Goal: Book appointment/travel/reservation

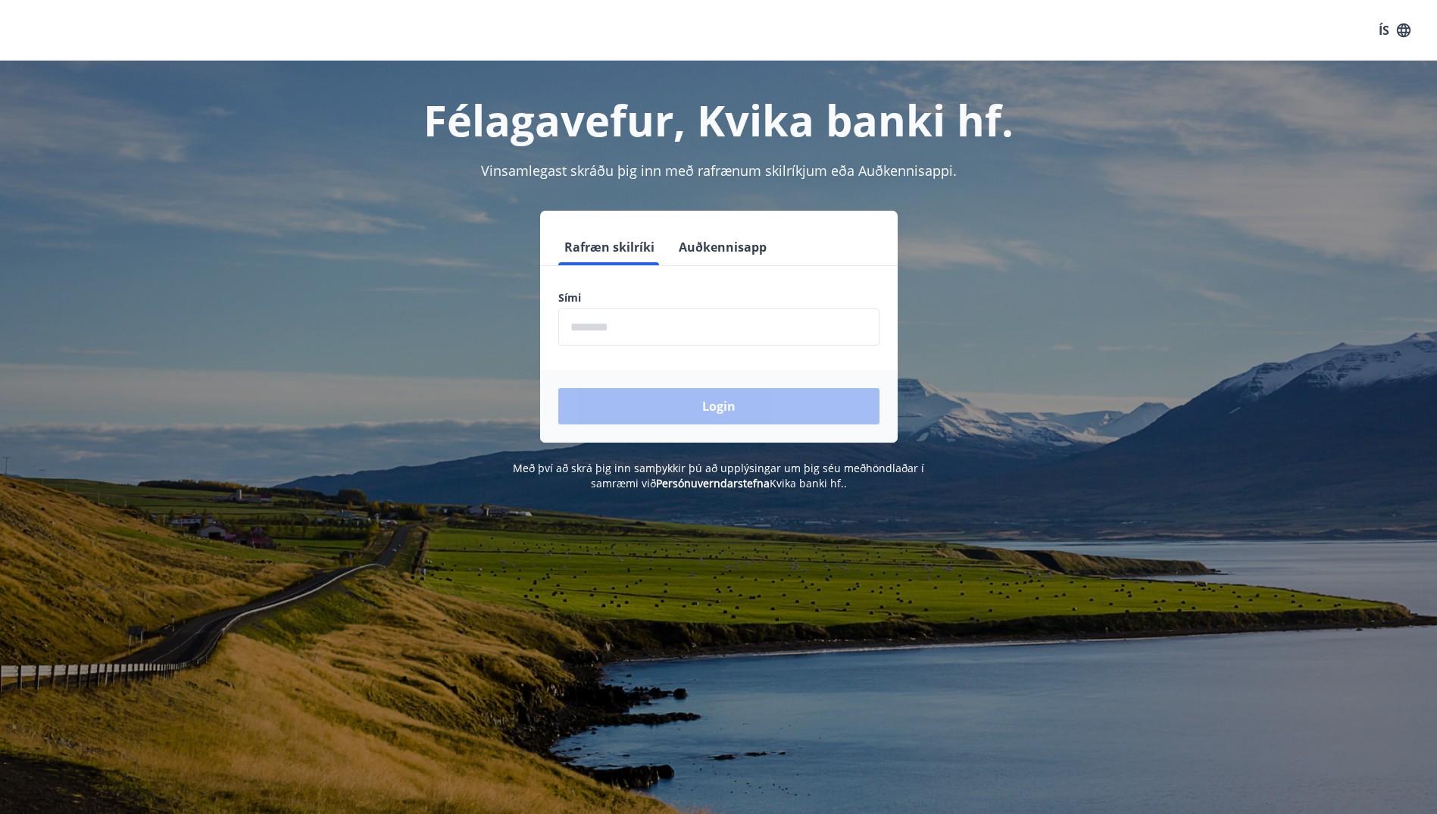
click at [664, 332] on input "phone" at bounding box center [718, 326] width 321 height 37
type input "********"
click at [656, 407] on button "Login" at bounding box center [718, 406] width 321 height 36
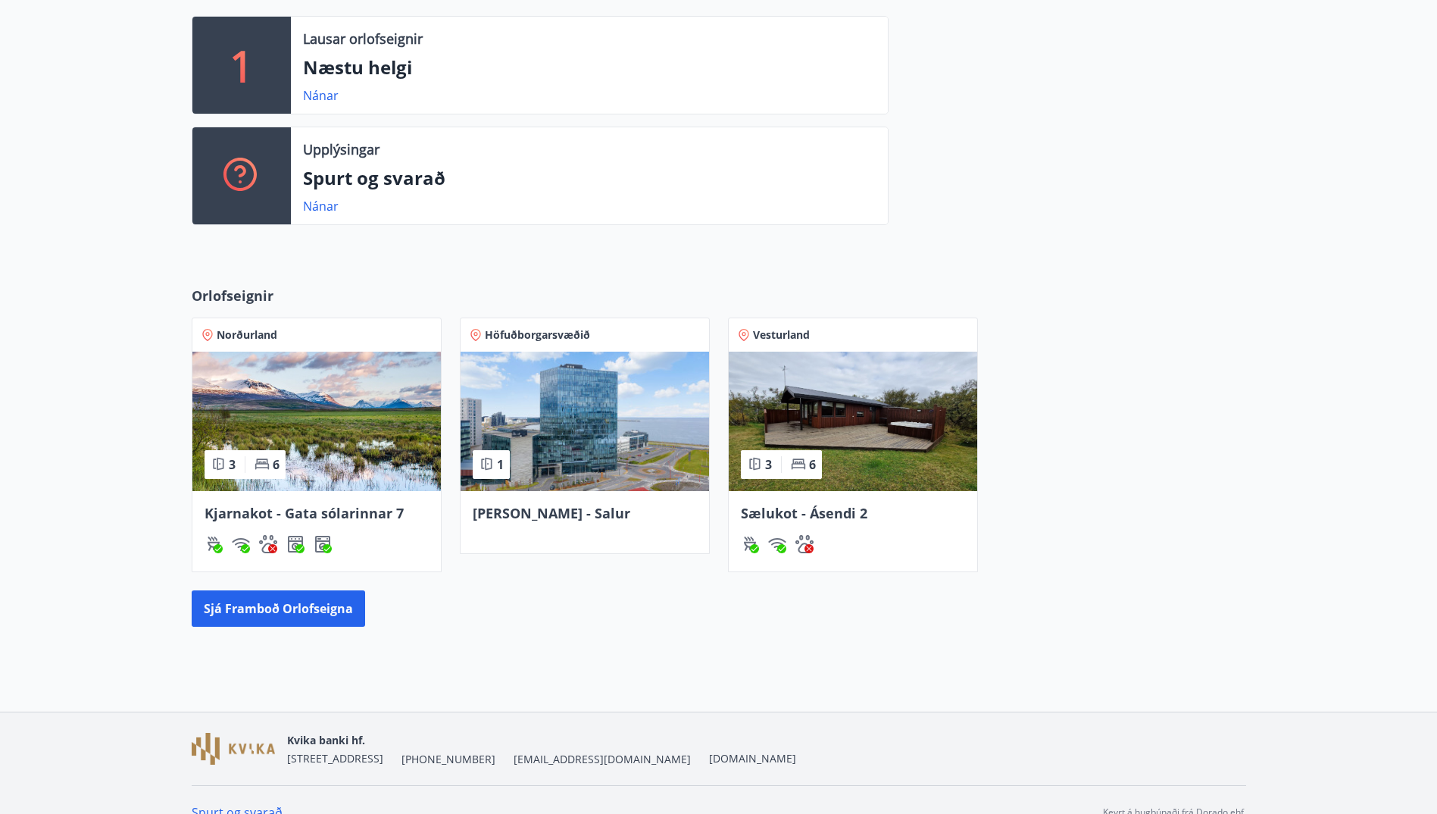
scroll to position [379, 0]
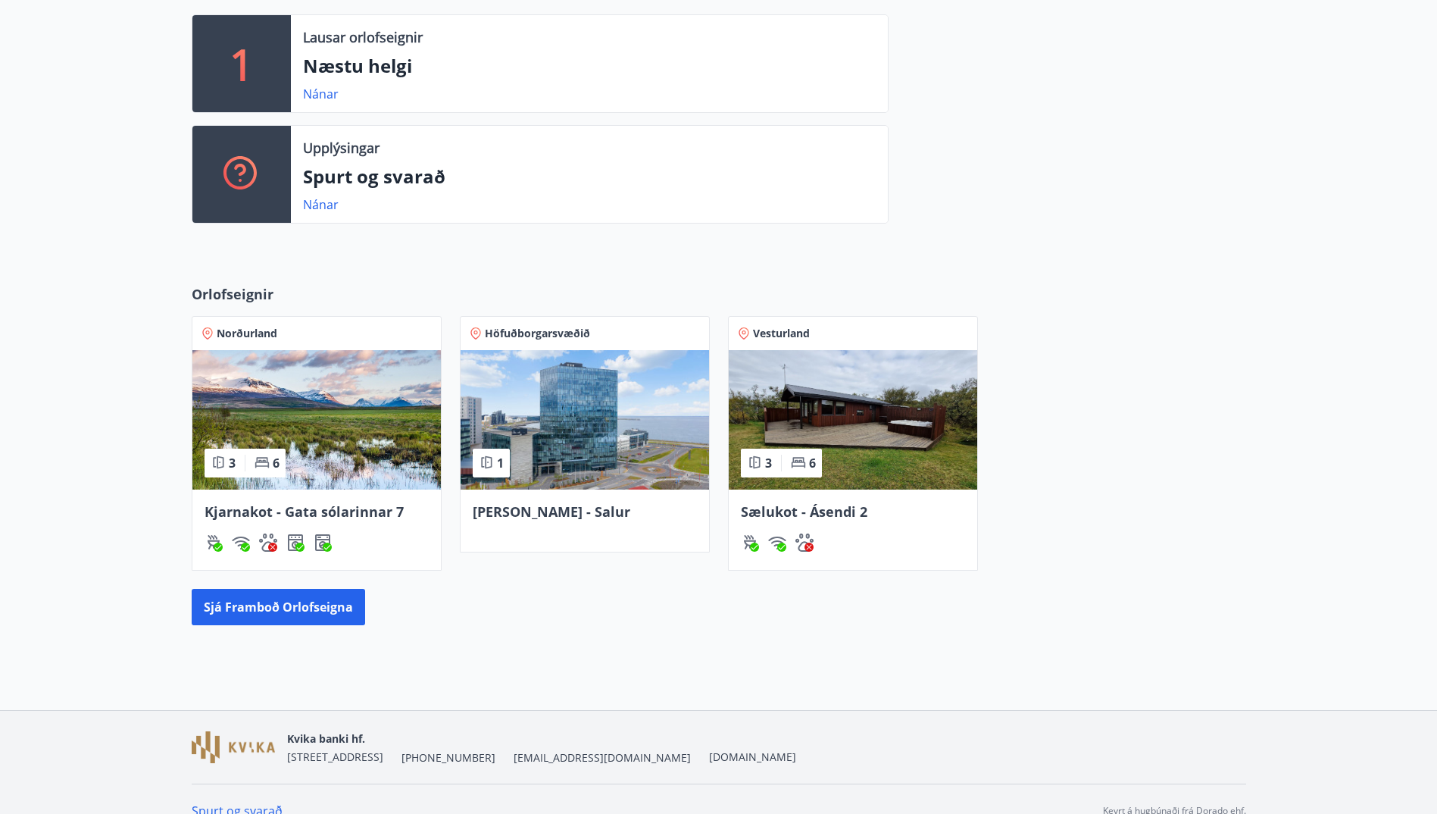
click at [867, 515] on div "Sælukot - Ásendi 2" at bounding box center [853, 512] width 224 height 20
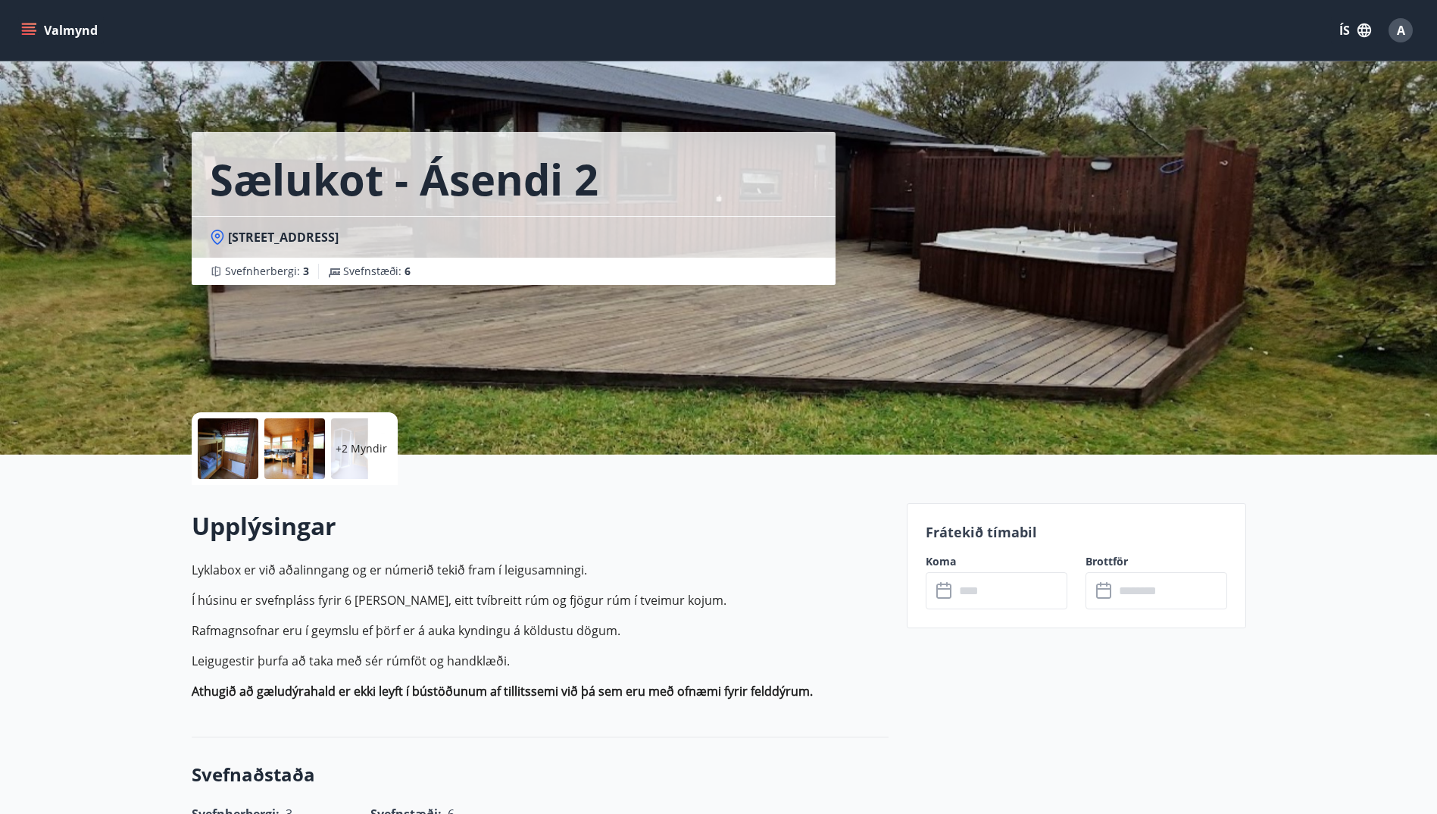
click at [953, 586] on icon at bounding box center [945, 591] width 18 height 18
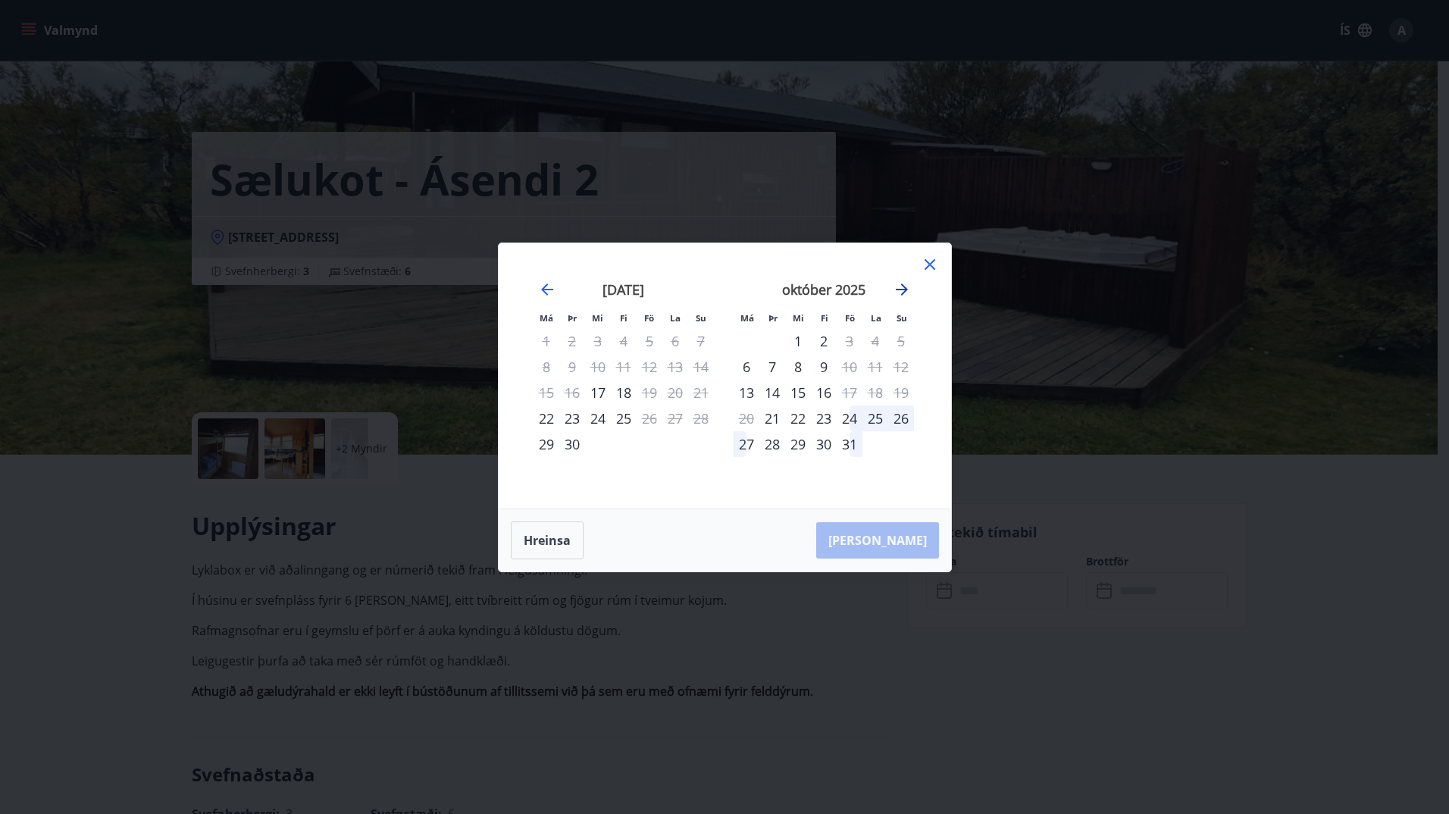
click at [910, 286] on icon "Move forward to switch to the next month." at bounding box center [901, 289] width 18 height 18
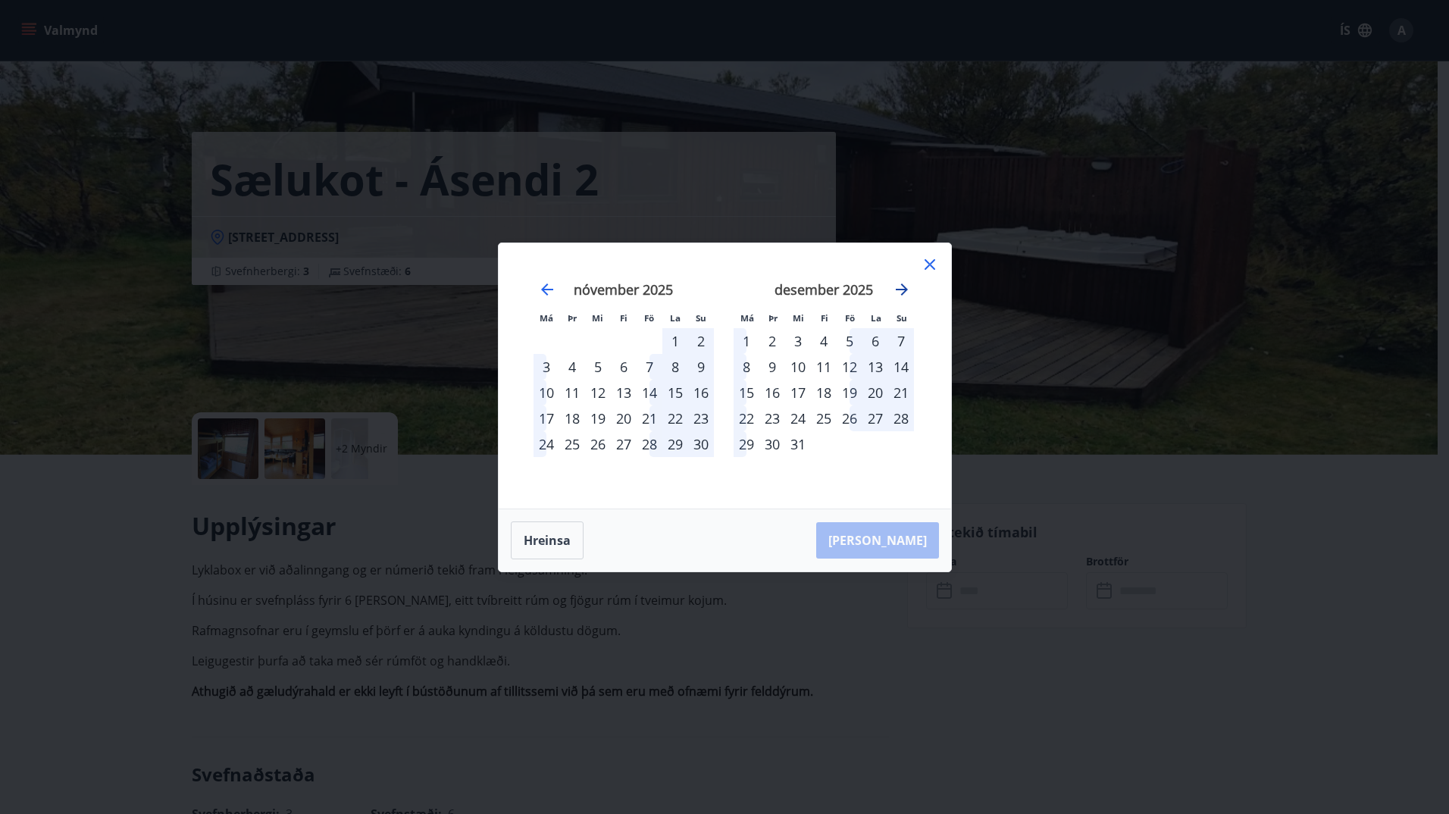
click at [910, 286] on icon "Move forward to switch to the next month." at bounding box center [901, 289] width 18 height 18
click at [824, 446] on div "26" at bounding box center [824, 444] width 26 height 26
click at [748, 450] on div "23" at bounding box center [746, 444] width 26 height 26
click at [744, 449] on div "23" at bounding box center [746, 444] width 26 height 26
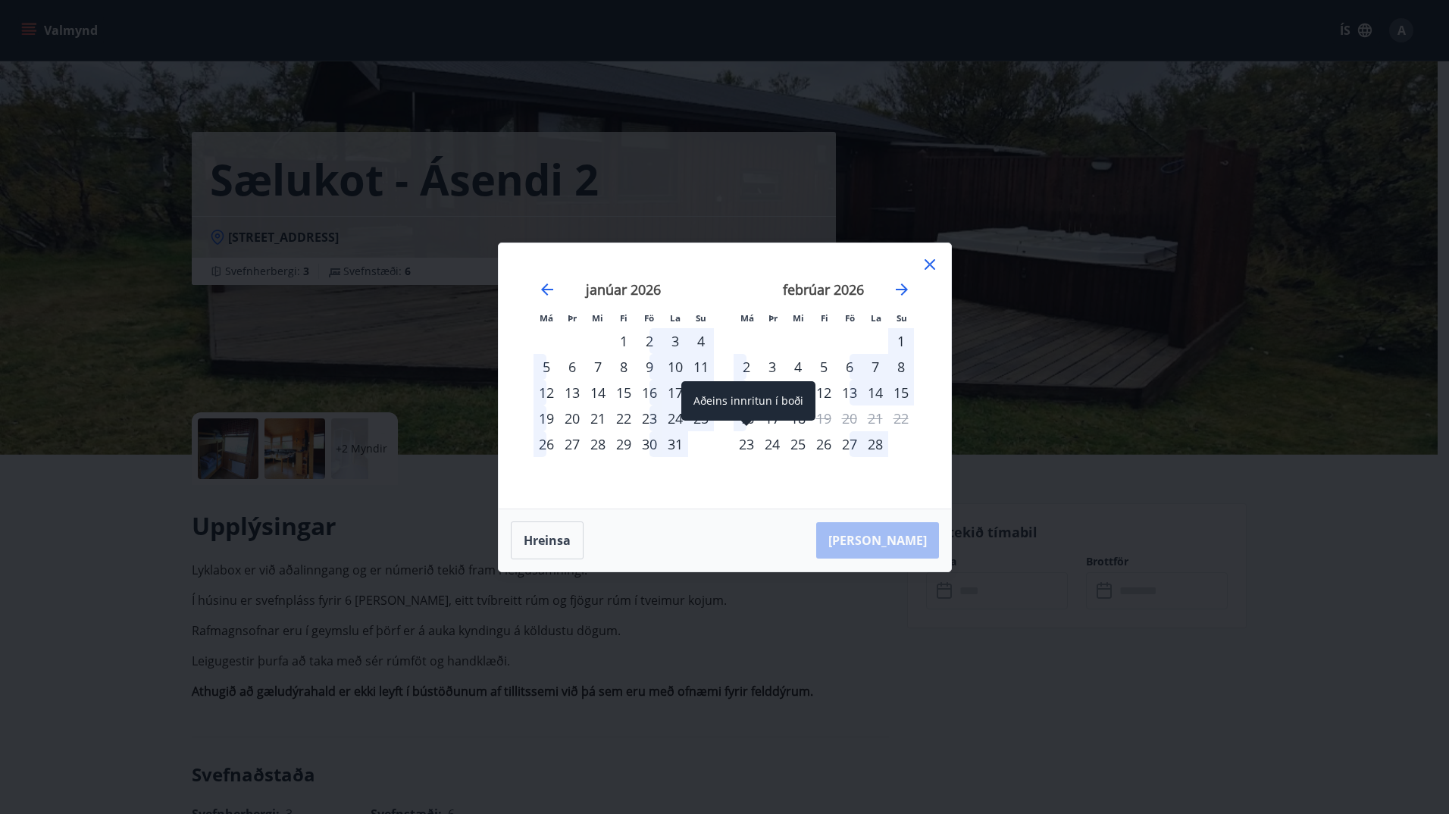
click at [746, 445] on div "23" at bounding box center [746, 444] width 26 height 26
click at [773, 444] on div "24" at bounding box center [772, 444] width 26 height 26
click at [831, 446] on div "26" at bounding box center [824, 444] width 26 height 26
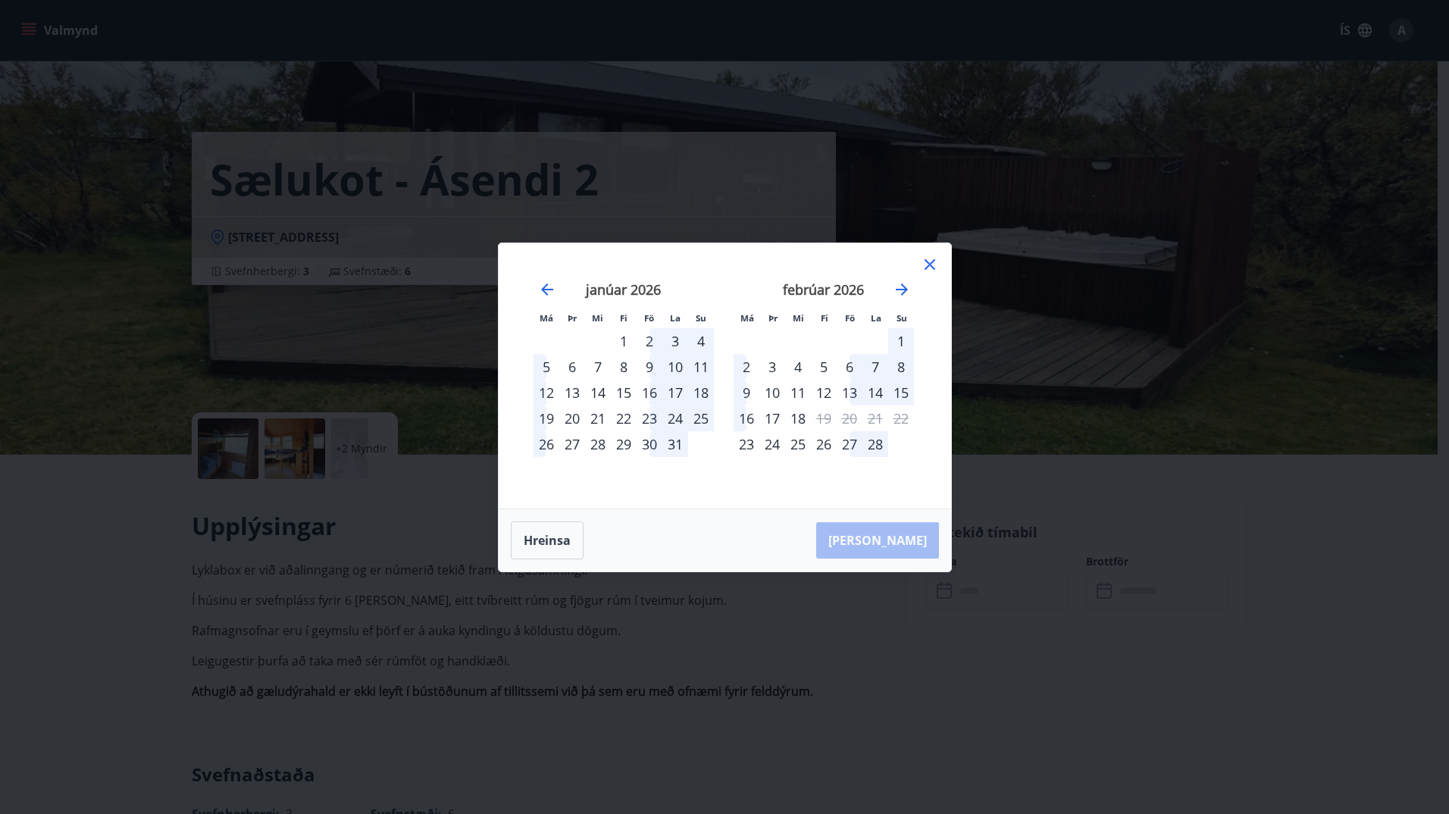
click at [838, 444] on div "27" at bounding box center [849, 444] width 26 height 26
click at [933, 264] on icon at bounding box center [930, 264] width 18 height 18
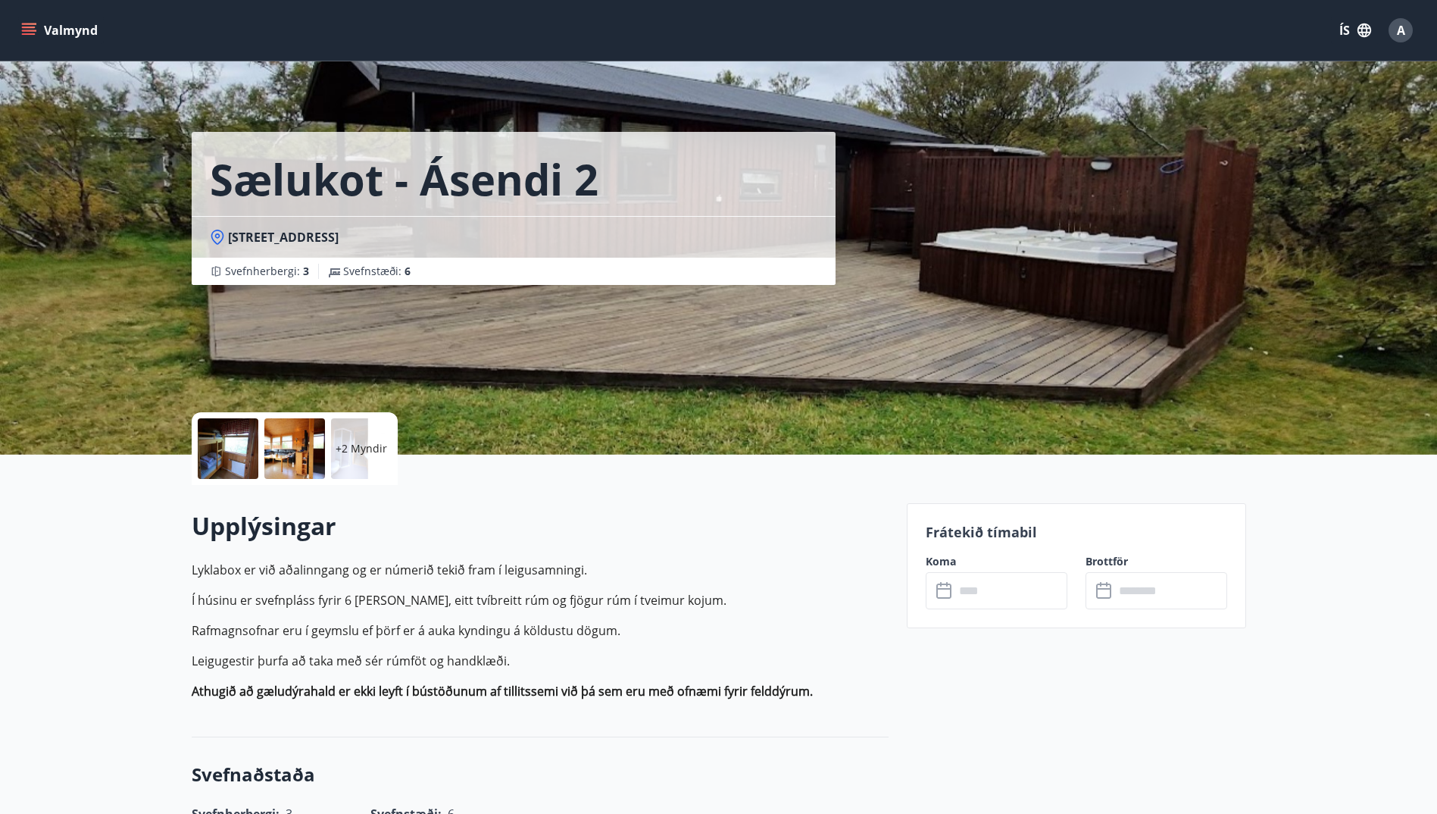
click at [989, 604] on input "text" at bounding box center [1011, 590] width 113 height 37
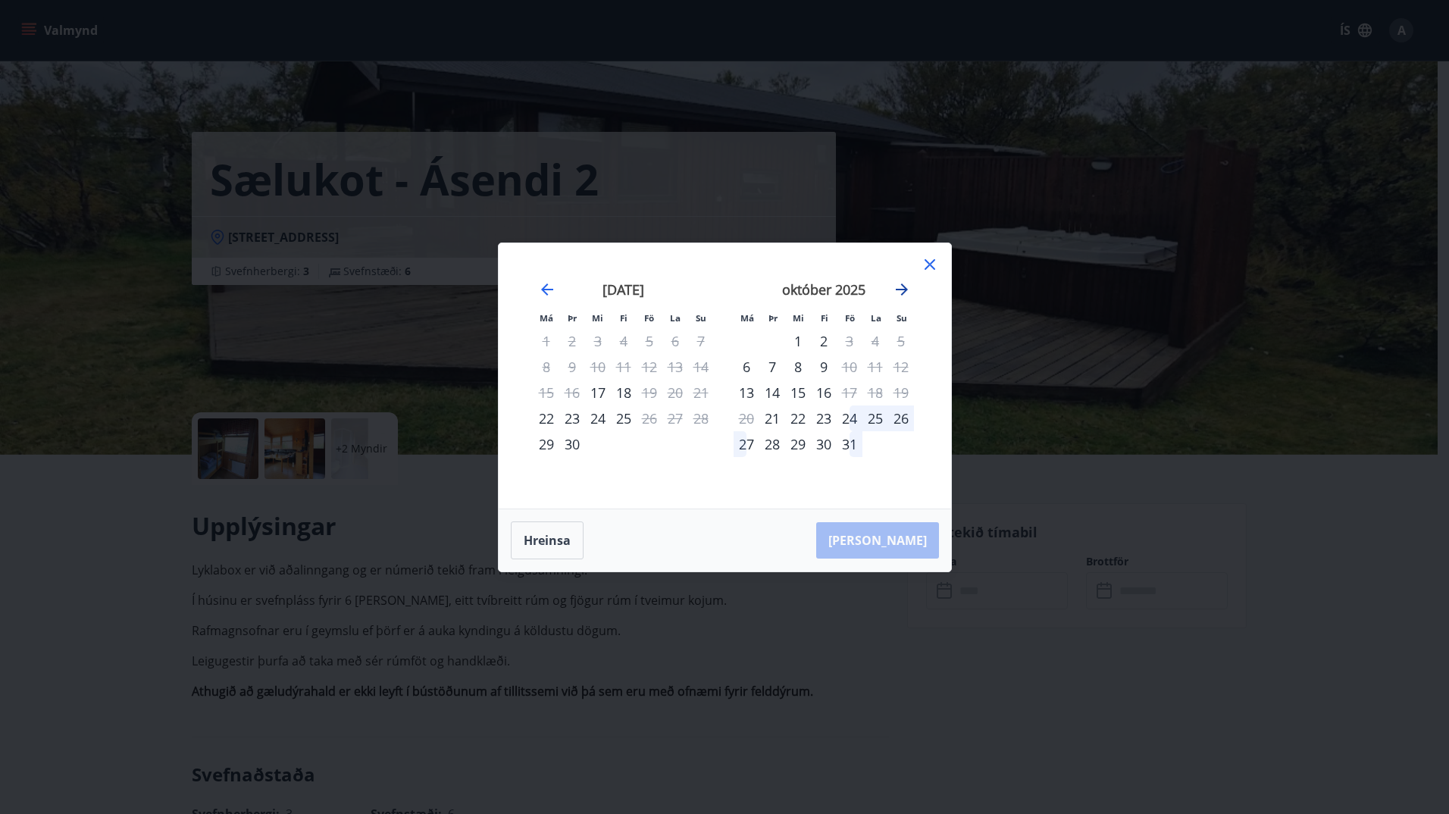
click at [905, 285] on icon "Move forward to switch to the next month." at bounding box center [901, 289] width 18 height 18
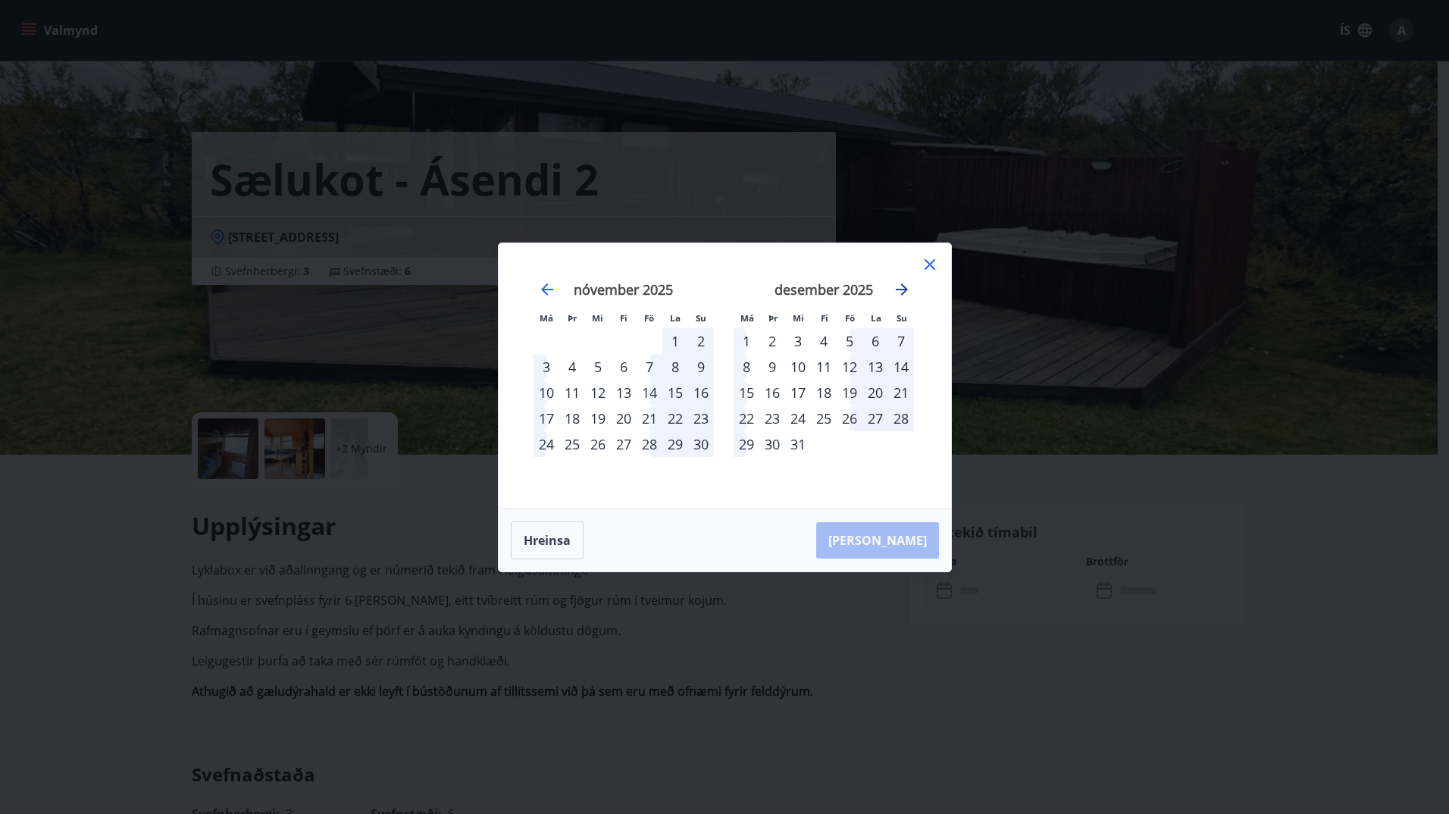
click at [905, 285] on icon "Move forward to switch to the next month." at bounding box center [901, 289] width 18 height 18
click at [829, 446] on div "26" at bounding box center [824, 444] width 26 height 26
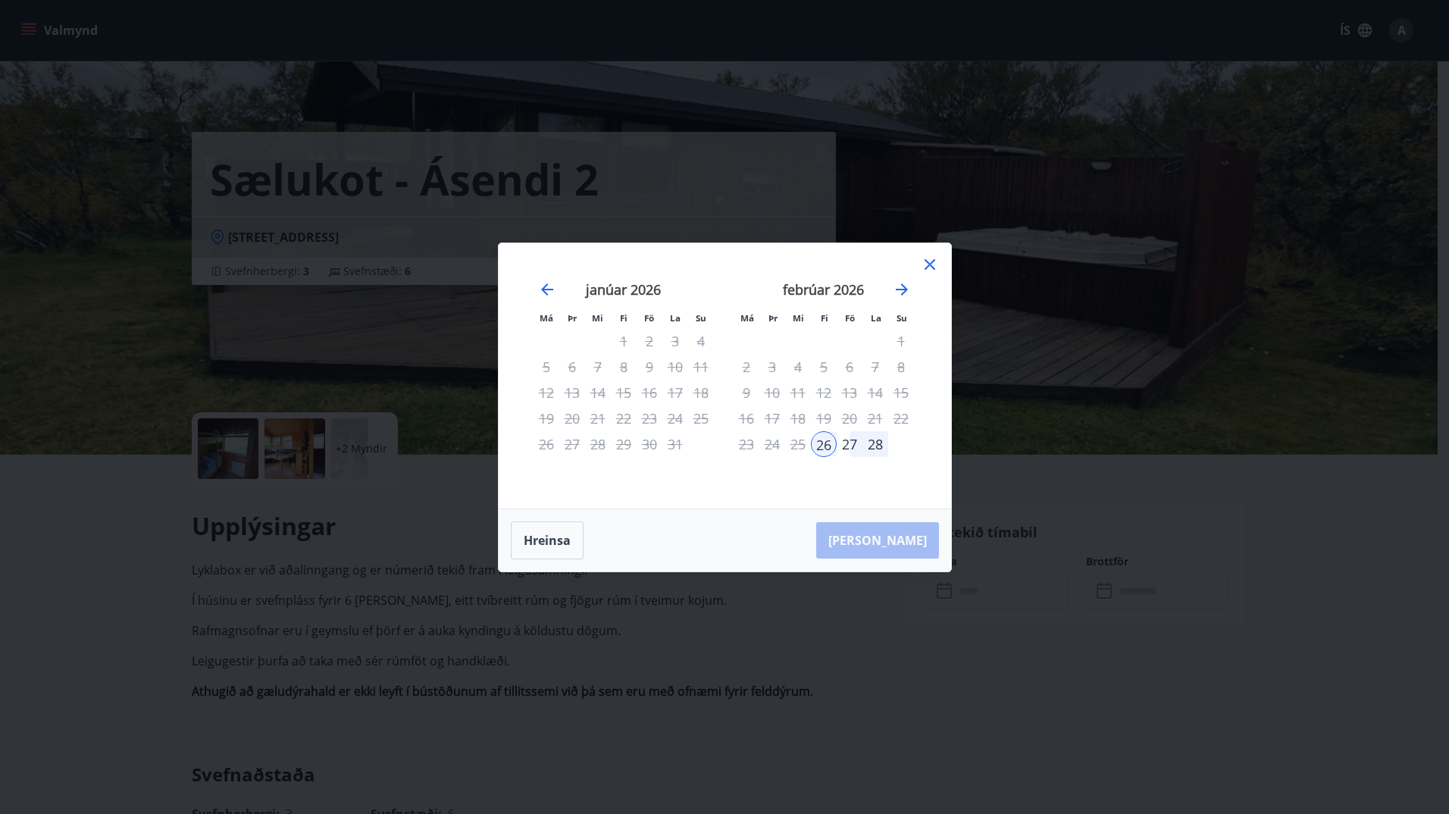
click at [827, 446] on div "26" at bounding box center [824, 444] width 26 height 26
click at [821, 446] on div "26" at bounding box center [824, 444] width 26 height 26
click at [824, 441] on div "26" at bounding box center [824, 444] width 26 height 26
click at [908, 289] on icon "Move forward to switch to the next month." at bounding box center [901, 289] width 18 height 18
click at [535, 550] on button "Hreinsa" at bounding box center [547, 540] width 73 height 38
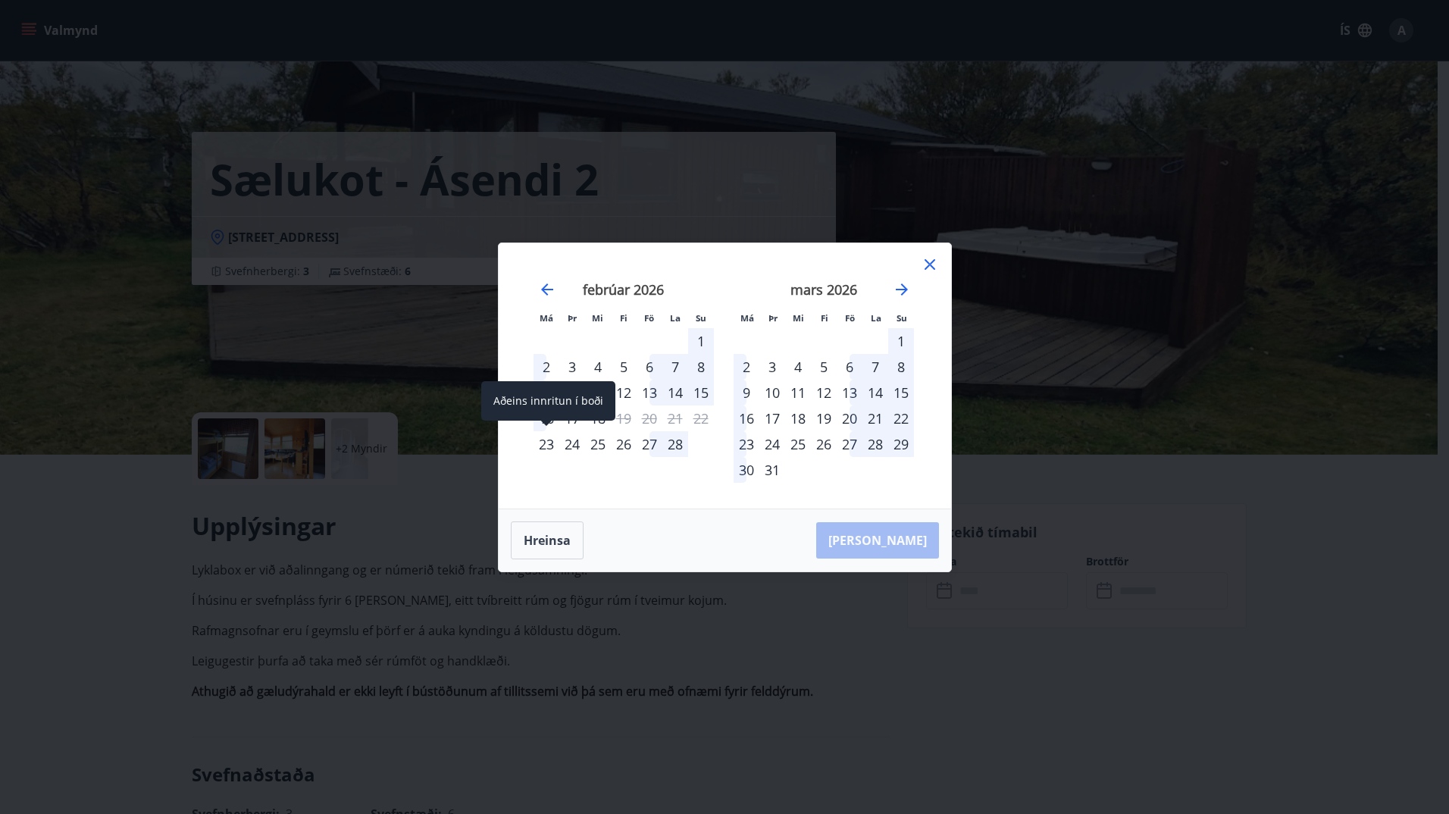
click at [548, 445] on div "23" at bounding box center [546, 444] width 26 height 26
click at [902, 342] on div "1" at bounding box center [901, 341] width 26 height 26
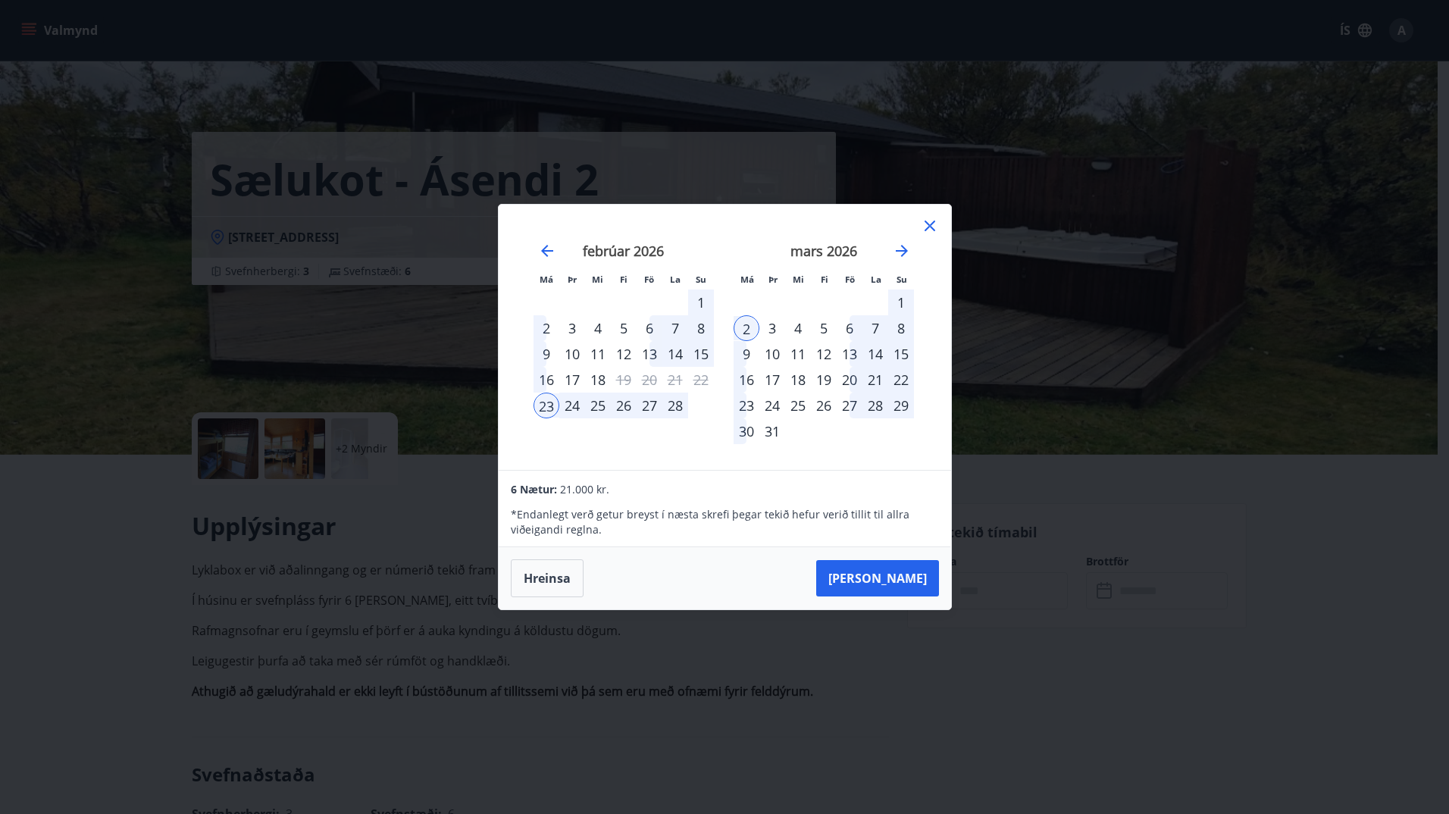
click at [681, 410] on div "28" at bounding box center [675, 405] width 26 height 26
click at [552, 405] on div "23" at bounding box center [546, 405] width 26 height 26
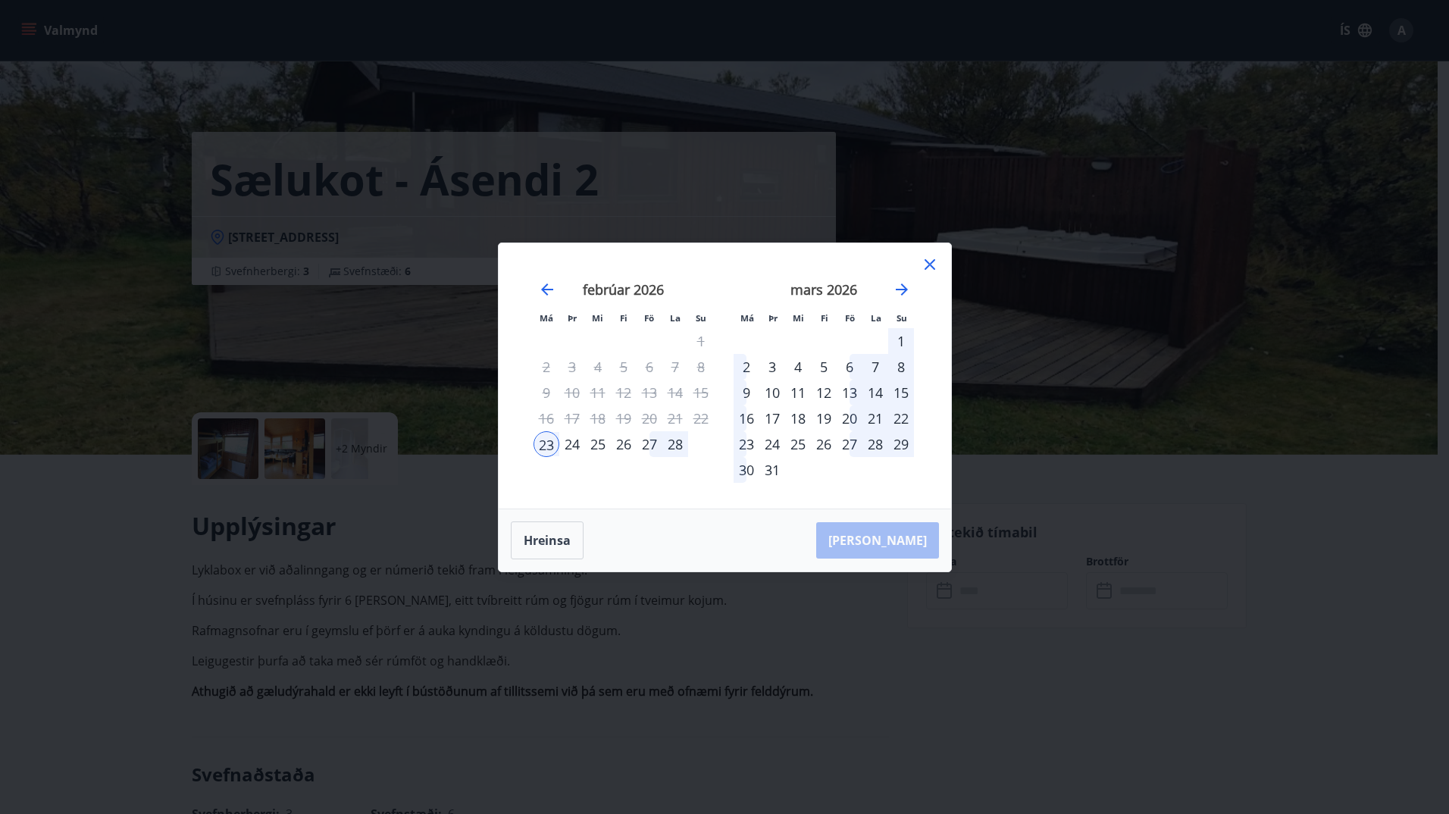
click at [622, 449] on div "26" at bounding box center [624, 444] width 26 height 26
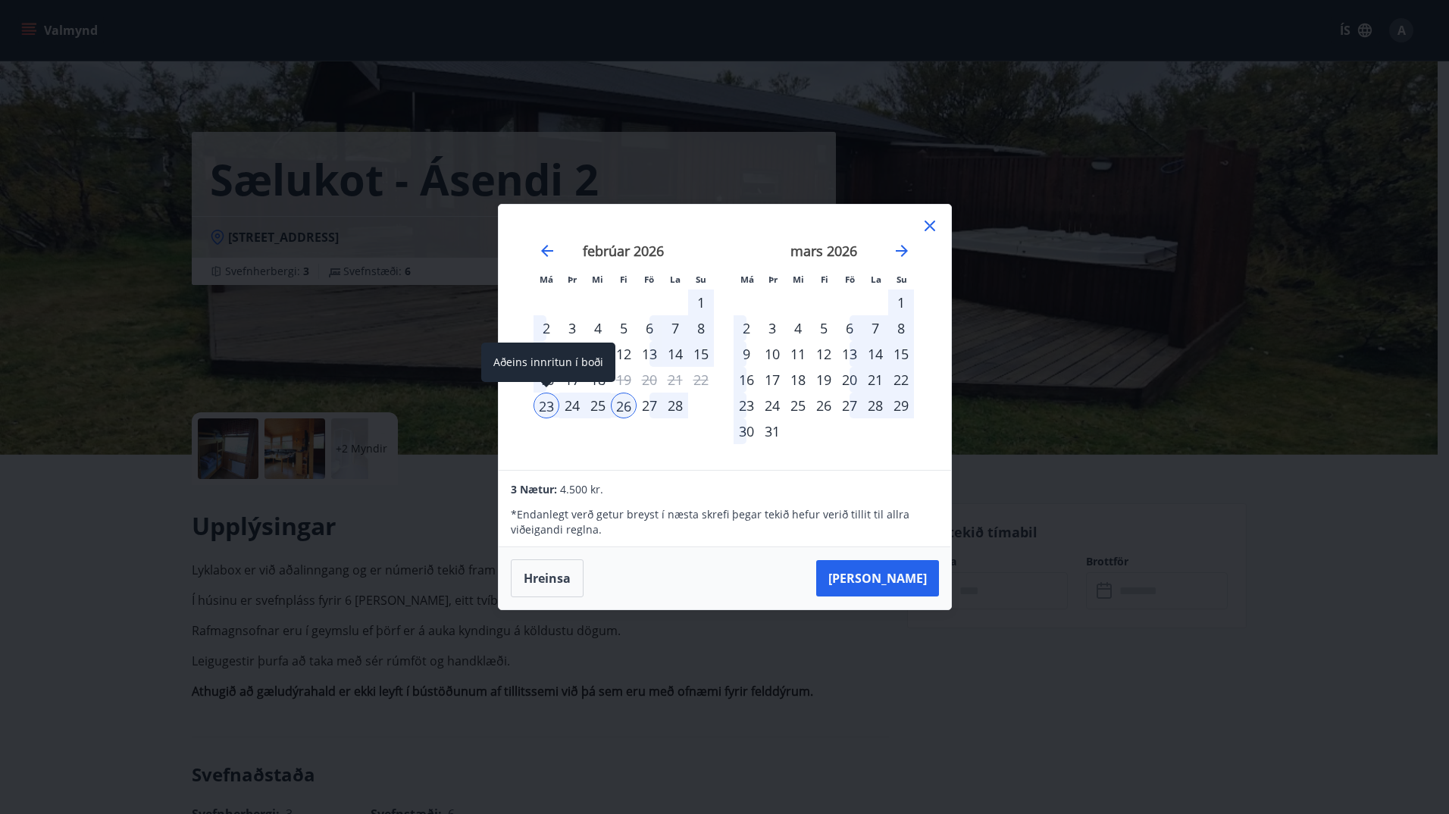
click at [548, 411] on div "23" at bounding box center [546, 405] width 26 height 26
click at [673, 403] on div "28" at bounding box center [675, 405] width 26 height 26
click at [933, 231] on icon at bounding box center [930, 226] width 18 height 18
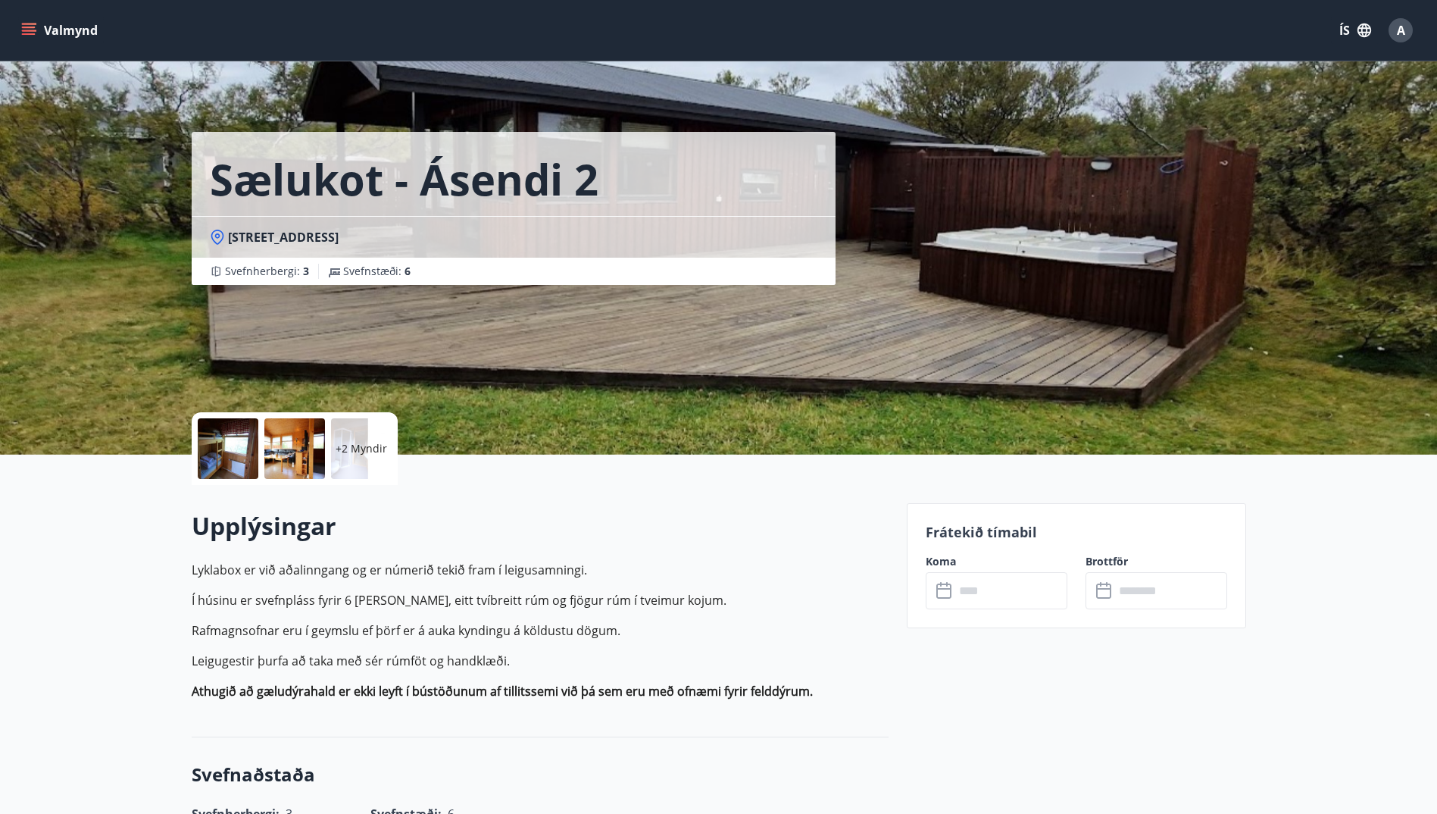
click at [302, 458] on div at bounding box center [294, 448] width 61 height 61
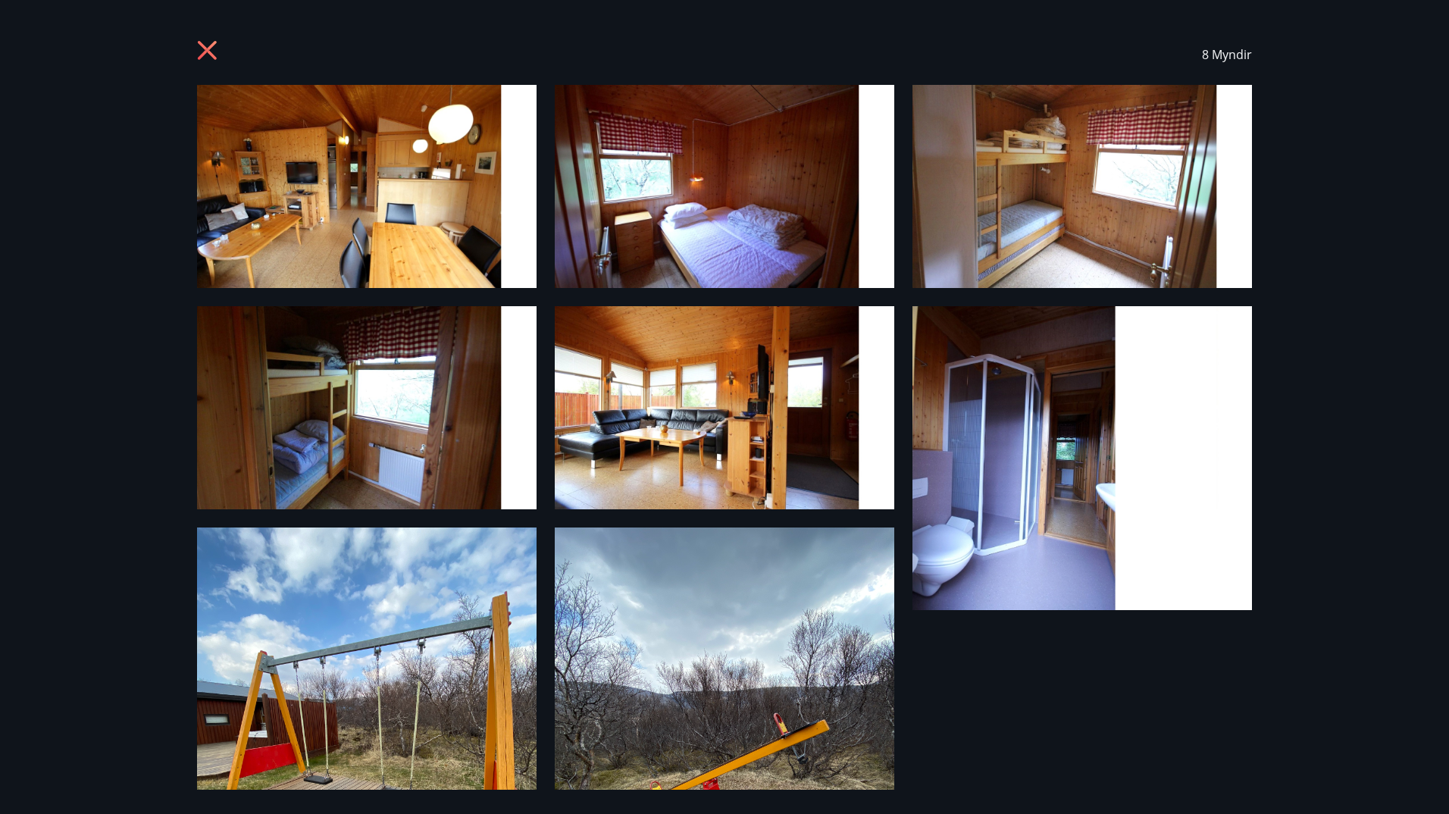
click at [208, 53] on icon at bounding box center [207, 50] width 19 height 19
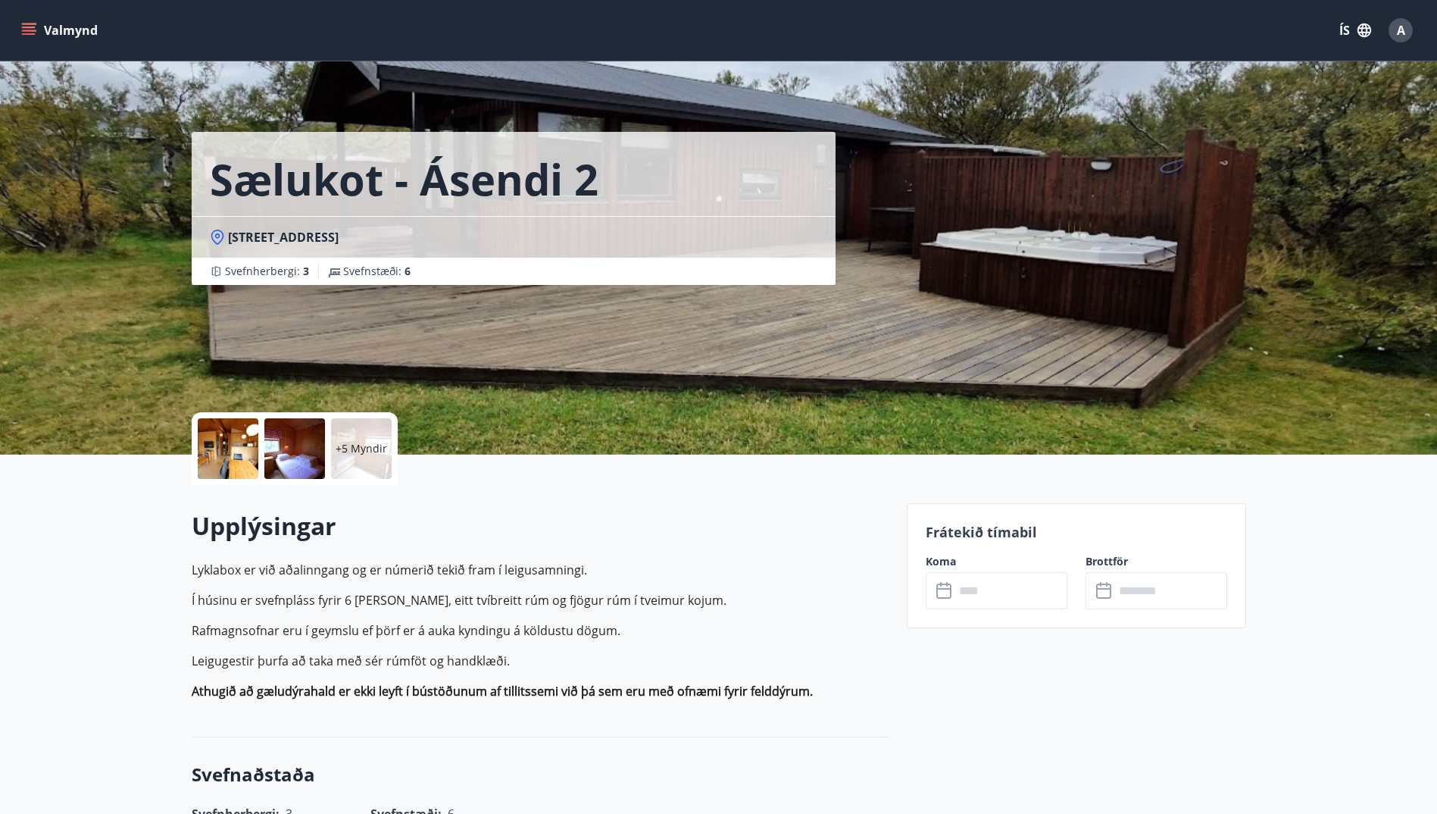
click at [244, 447] on div at bounding box center [228, 448] width 61 height 61
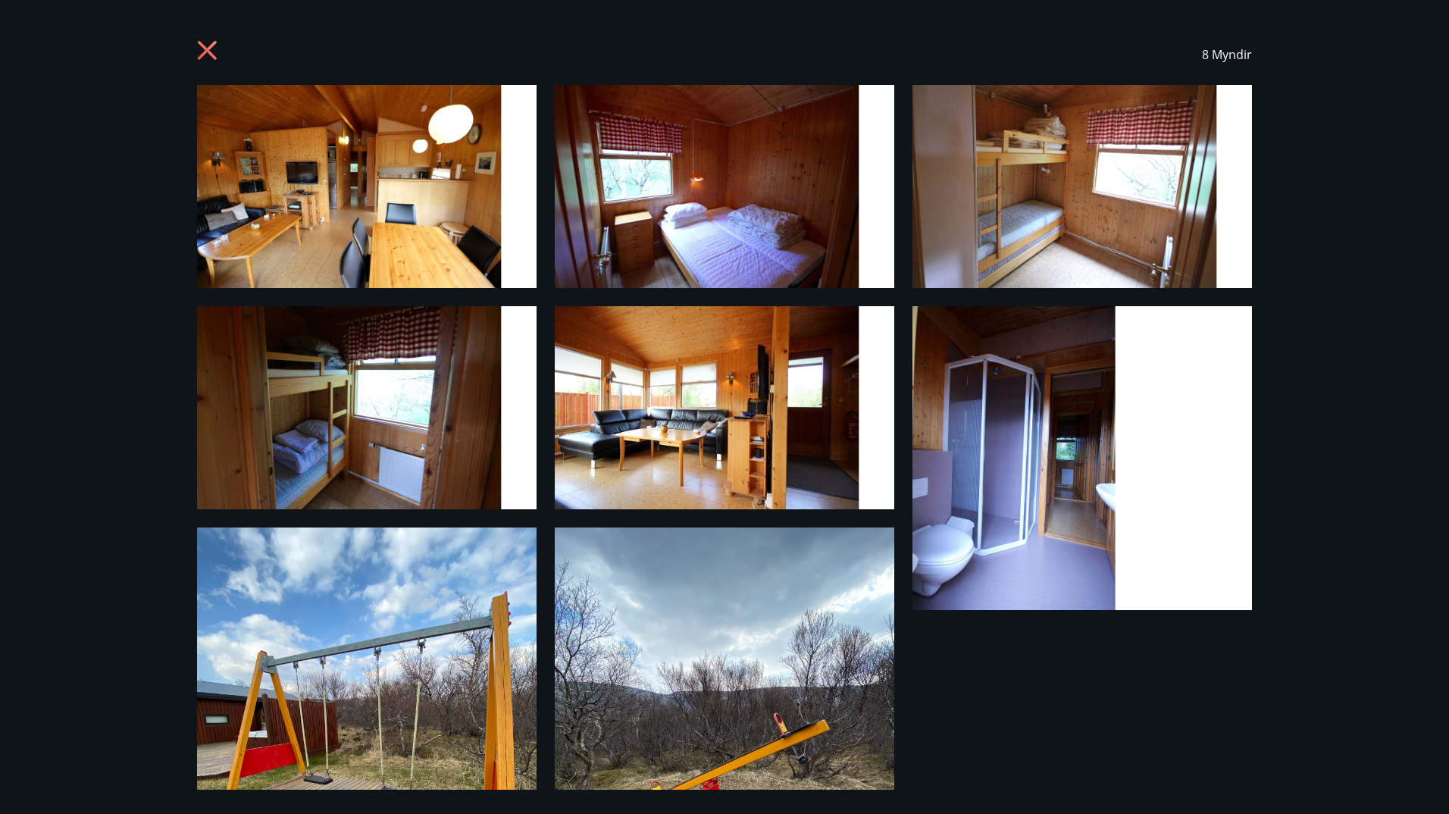
click at [197, 45] on icon at bounding box center [209, 52] width 24 height 24
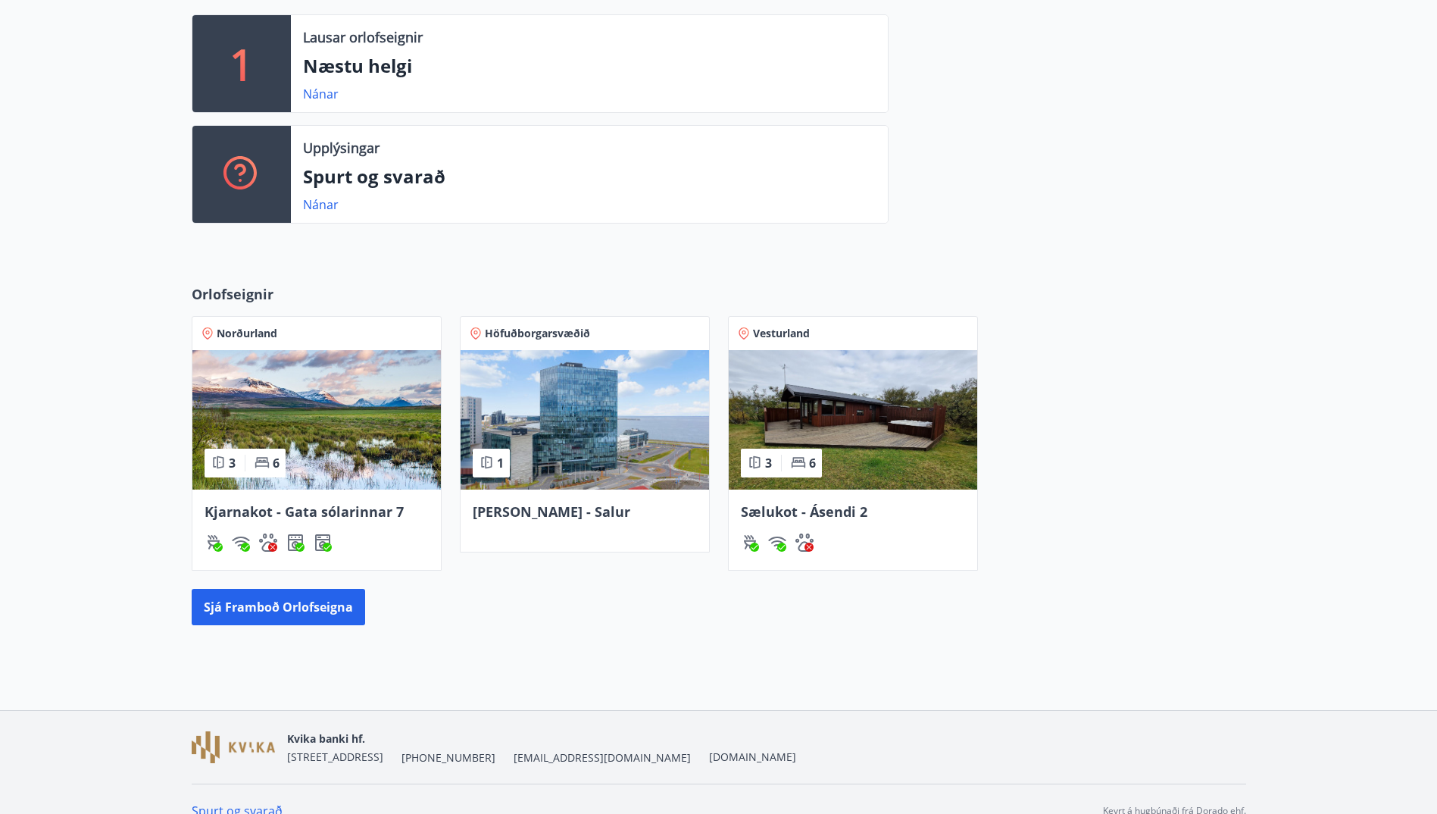
scroll to position [358, 0]
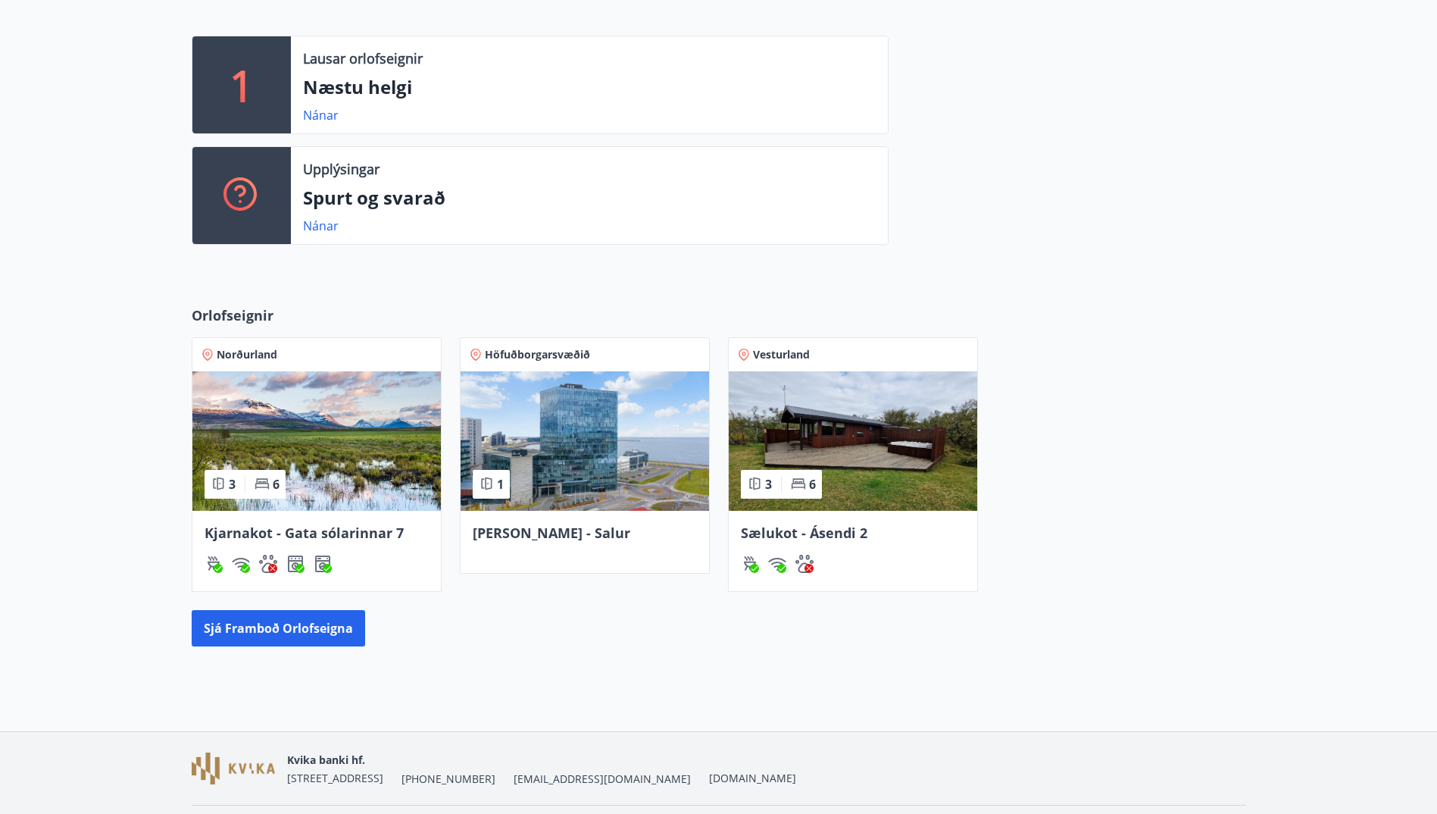
click at [384, 541] on span "Kjarnakot - Gata sólarinnar 7" at bounding box center [304, 533] width 199 height 18
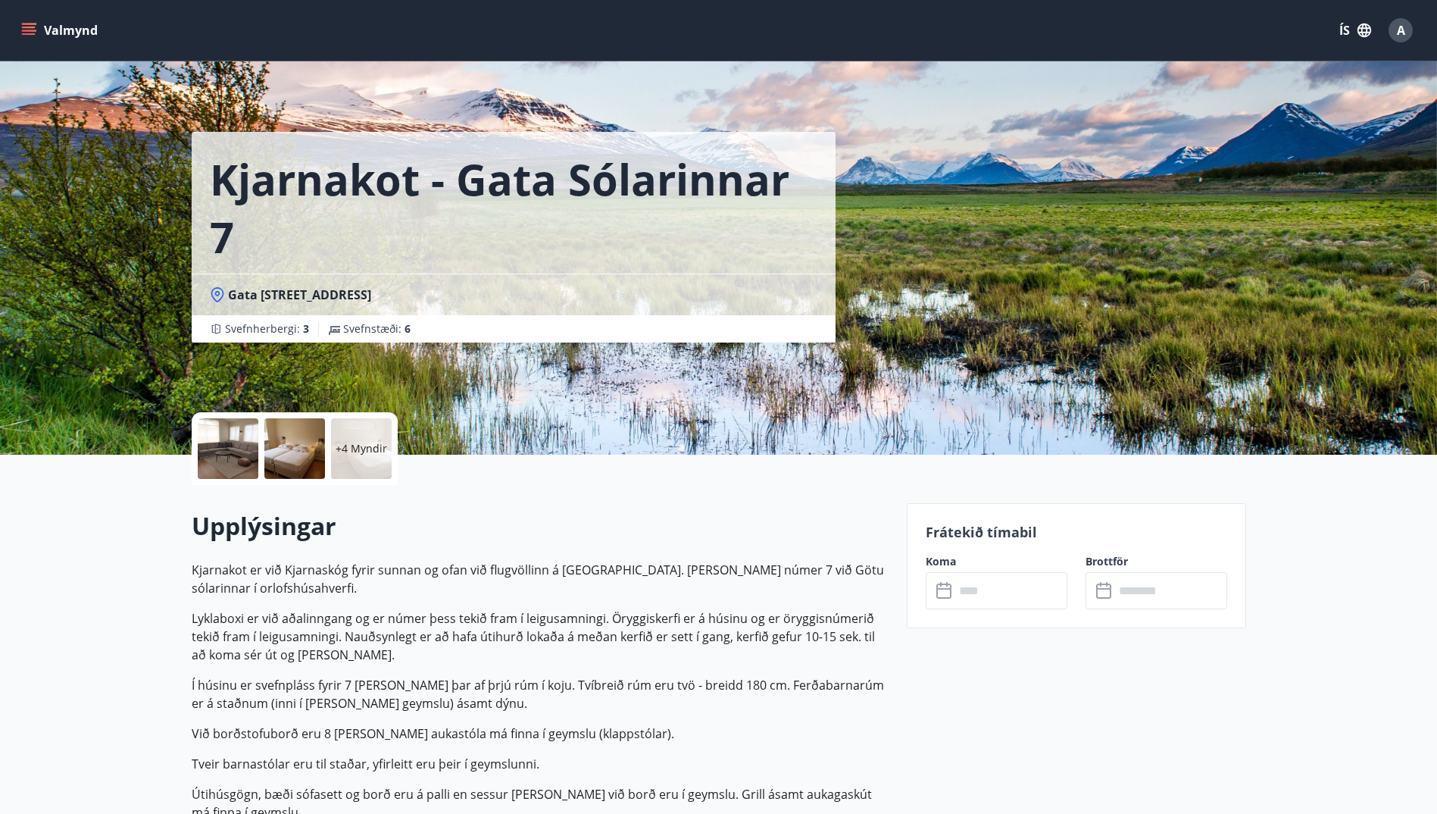
click at [289, 464] on div at bounding box center [294, 448] width 61 height 61
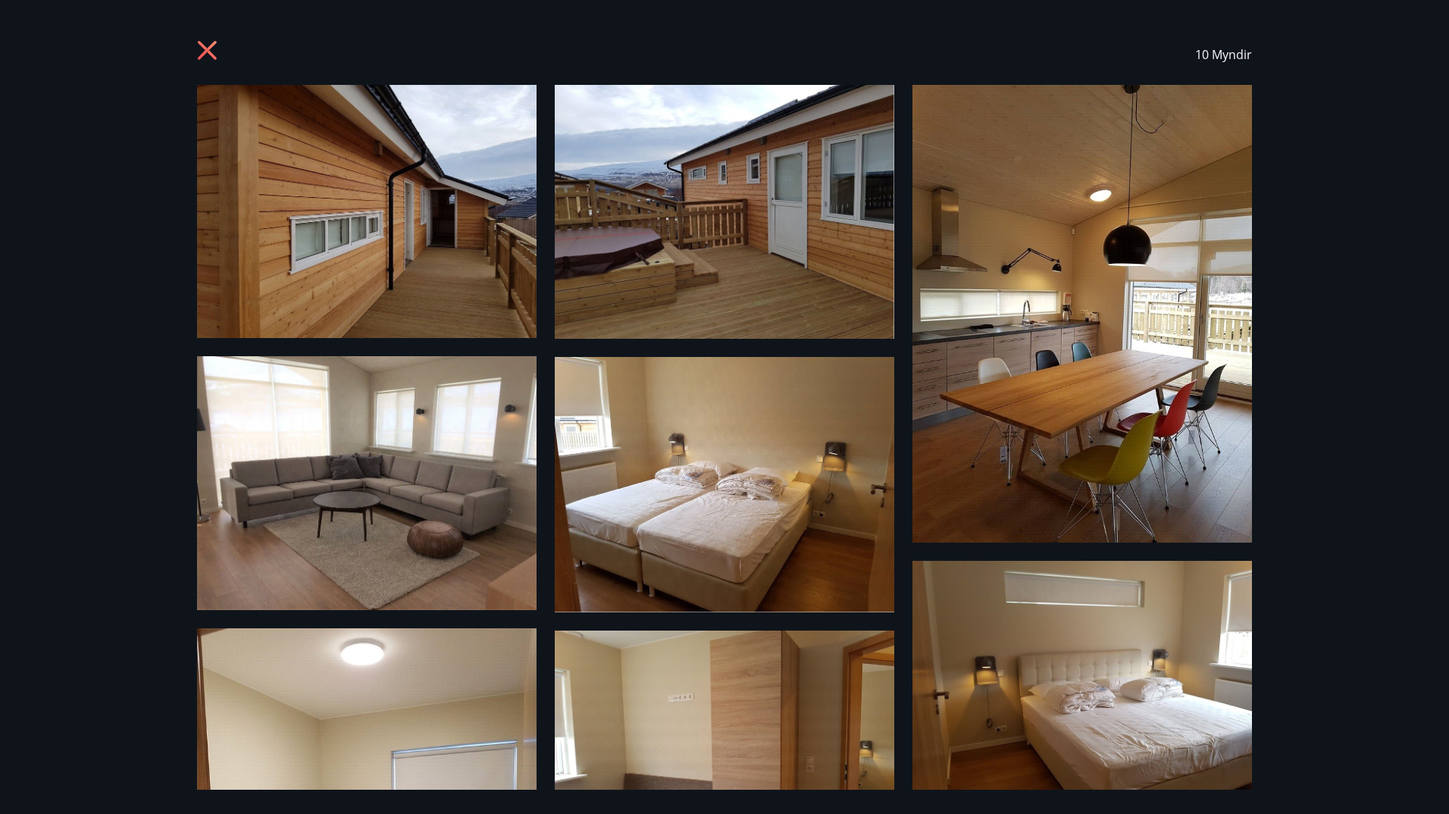
click at [213, 50] on icon at bounding box center [209, 52] width 24 height 24
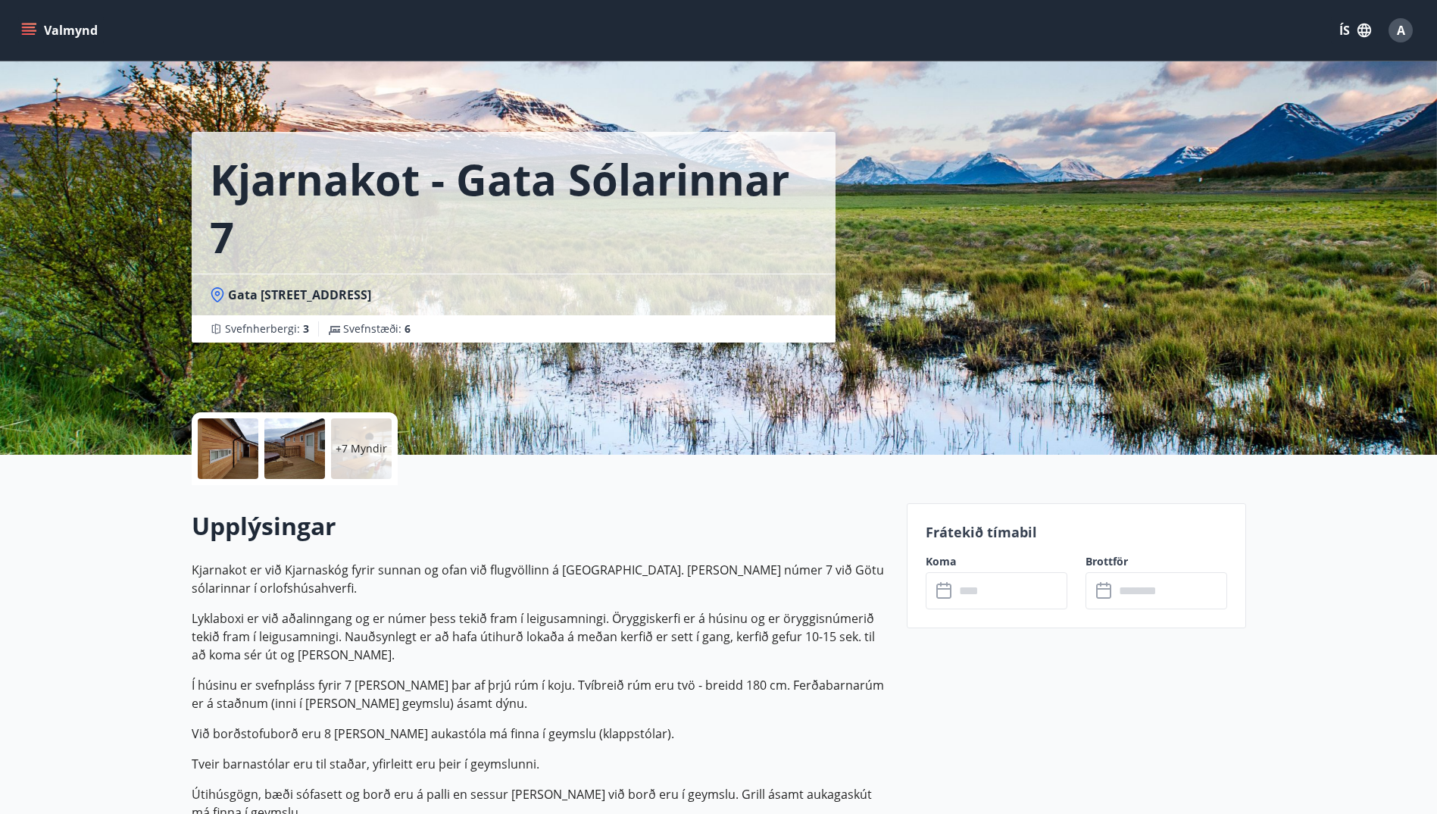
click at [1004, 582] on input "text" at bounding box center [1011, 590] width 113 height 37
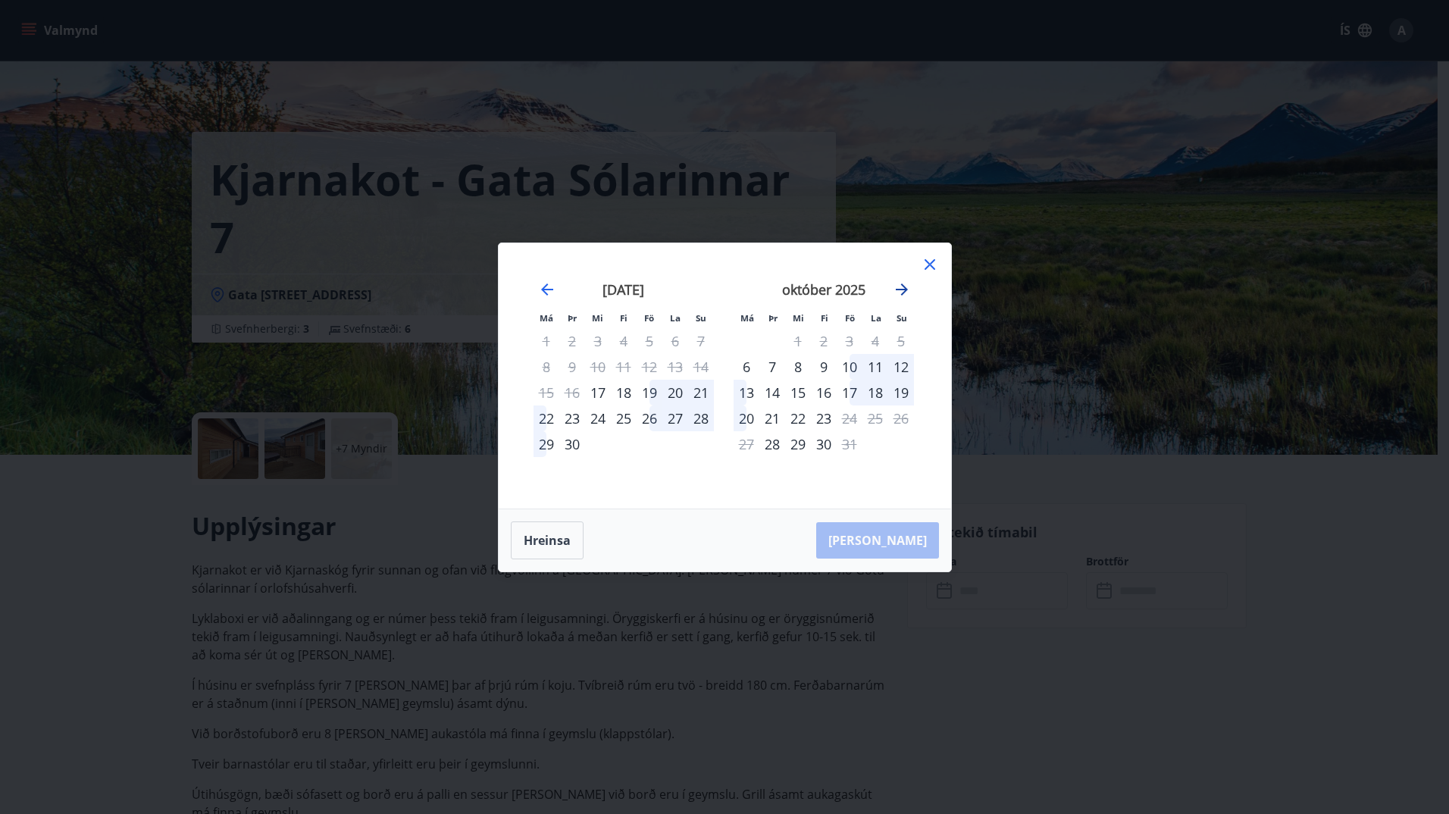
click at [899, 291] on icon "Move forward to switch to the next month." at bounding box center [901, 289] width 18 height 18
click at [899, 290] on icon "Move forward to switch to the next month." at bounding box center [901, 289] width 18 height 18
click at [746, 446] on div "23" at bounding box center [746, 444] width 26 height 26
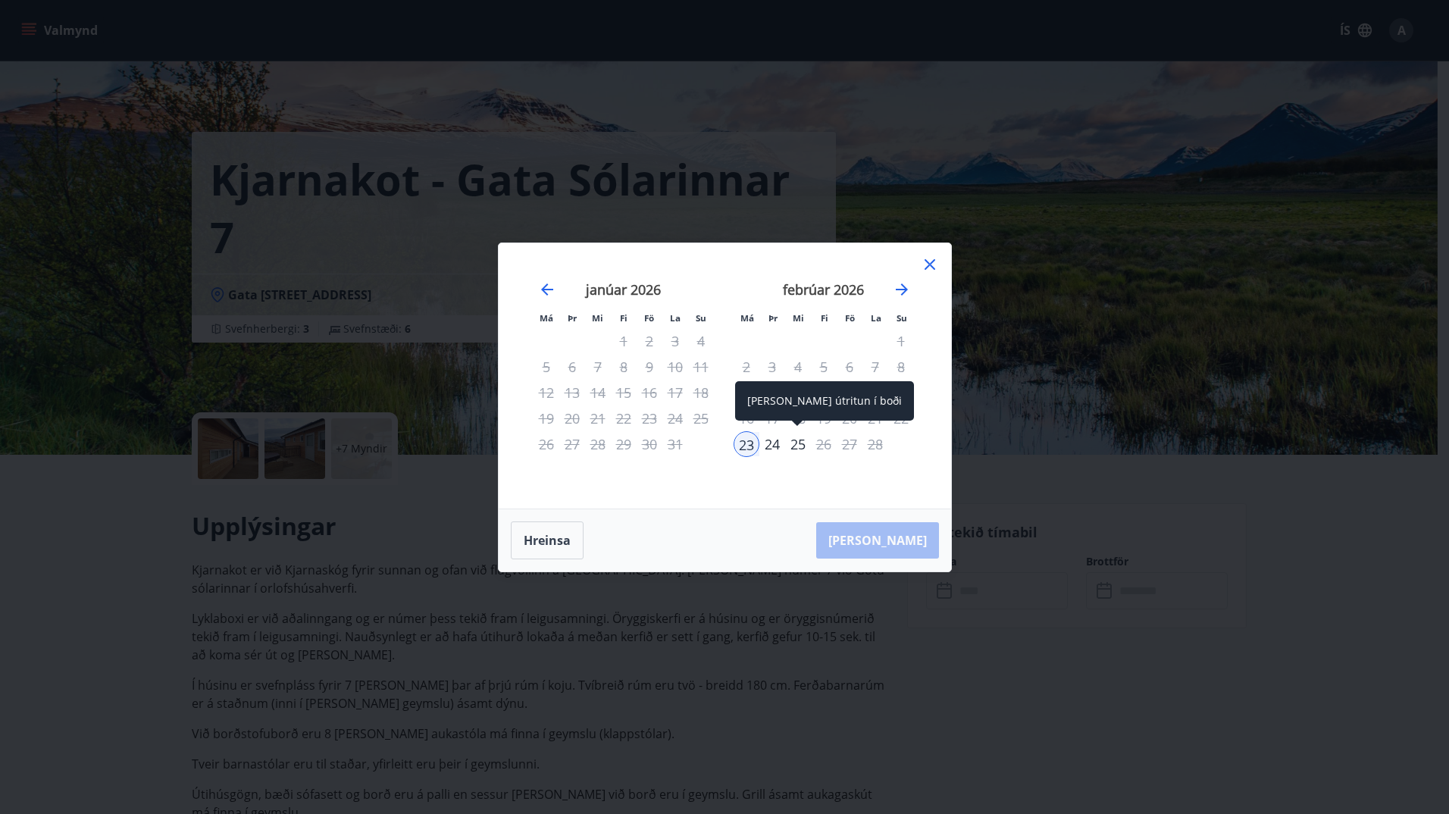
click at [802, 449] on div "25" at bounding box center [798, 444] width 26 height 26
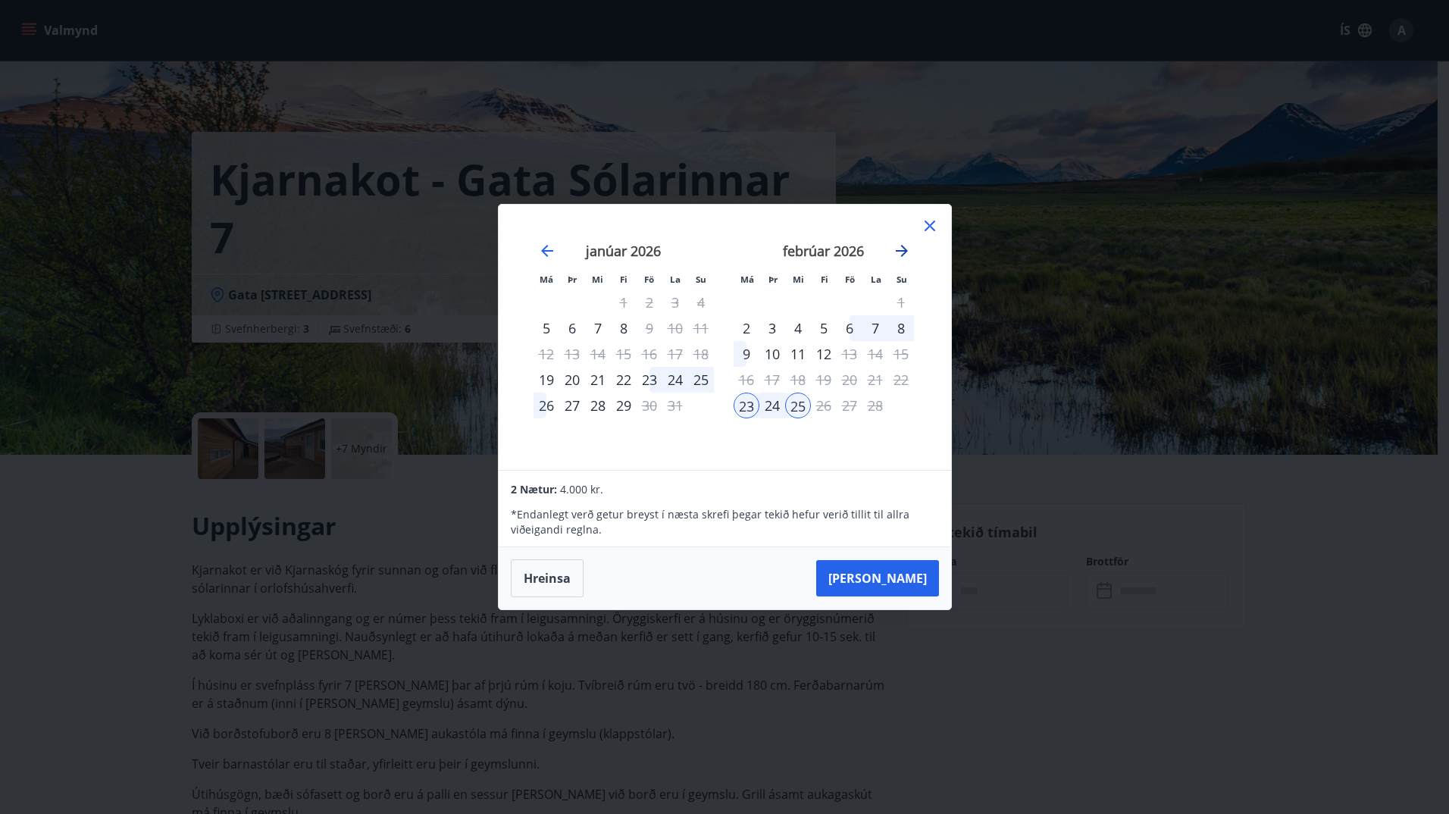
click at [901, 247] on icon "Move forward to switch to the next month." at bounding box center [901, 251] width 18 height 18
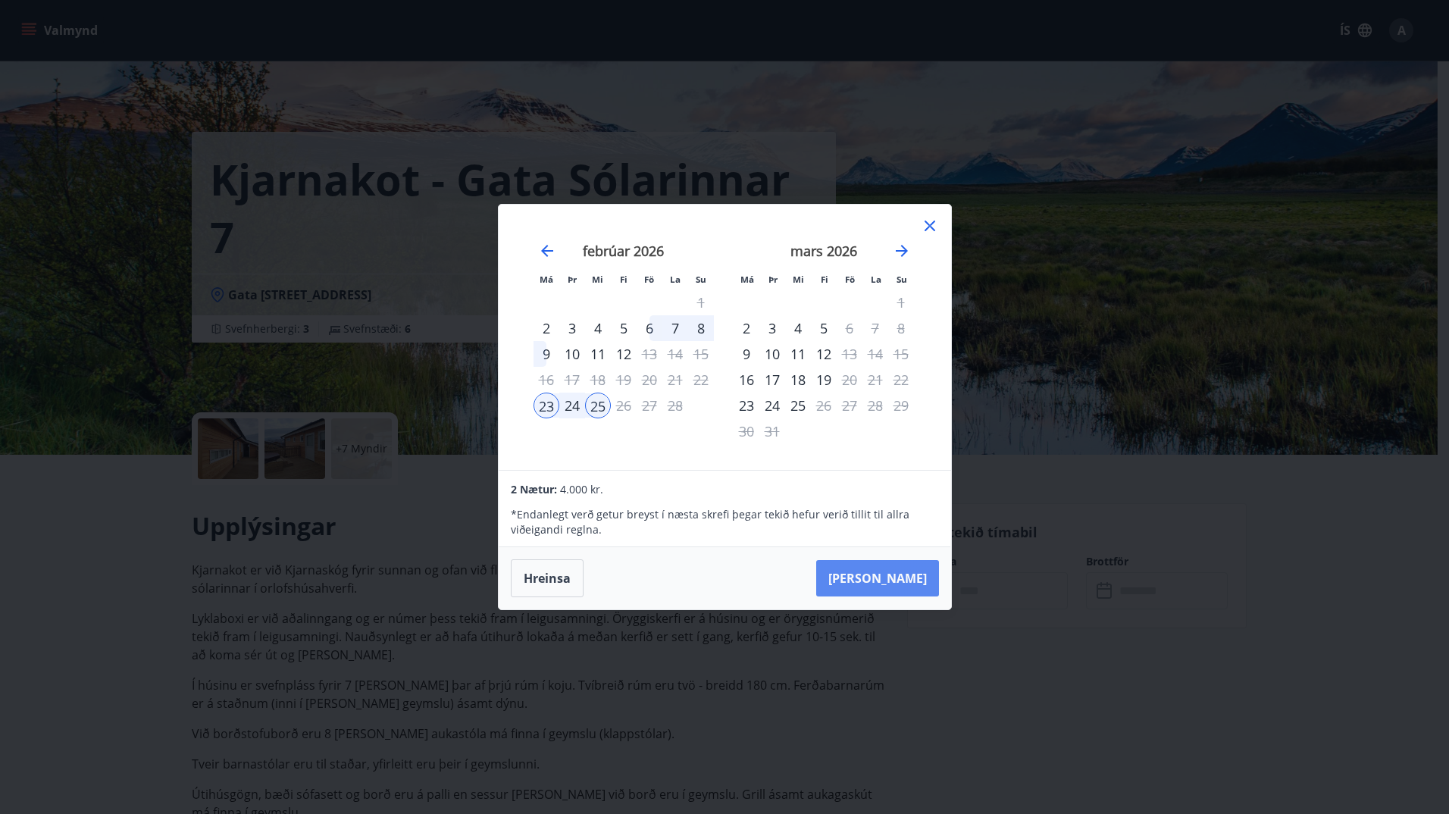
click at [884, 580] on button "Taka Frá" at bounding box center [877, 578] width 123 height 36
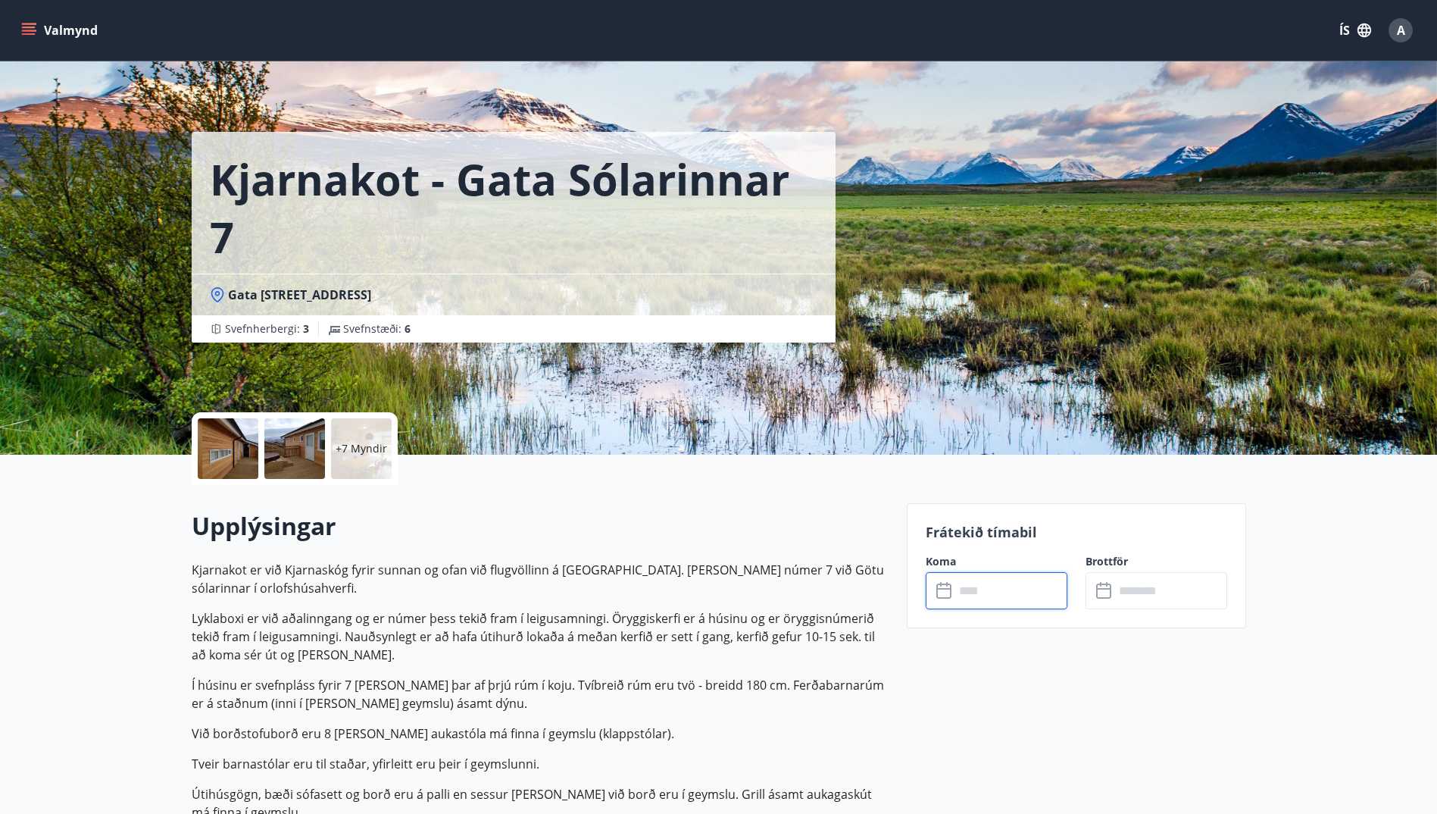
type input "******"
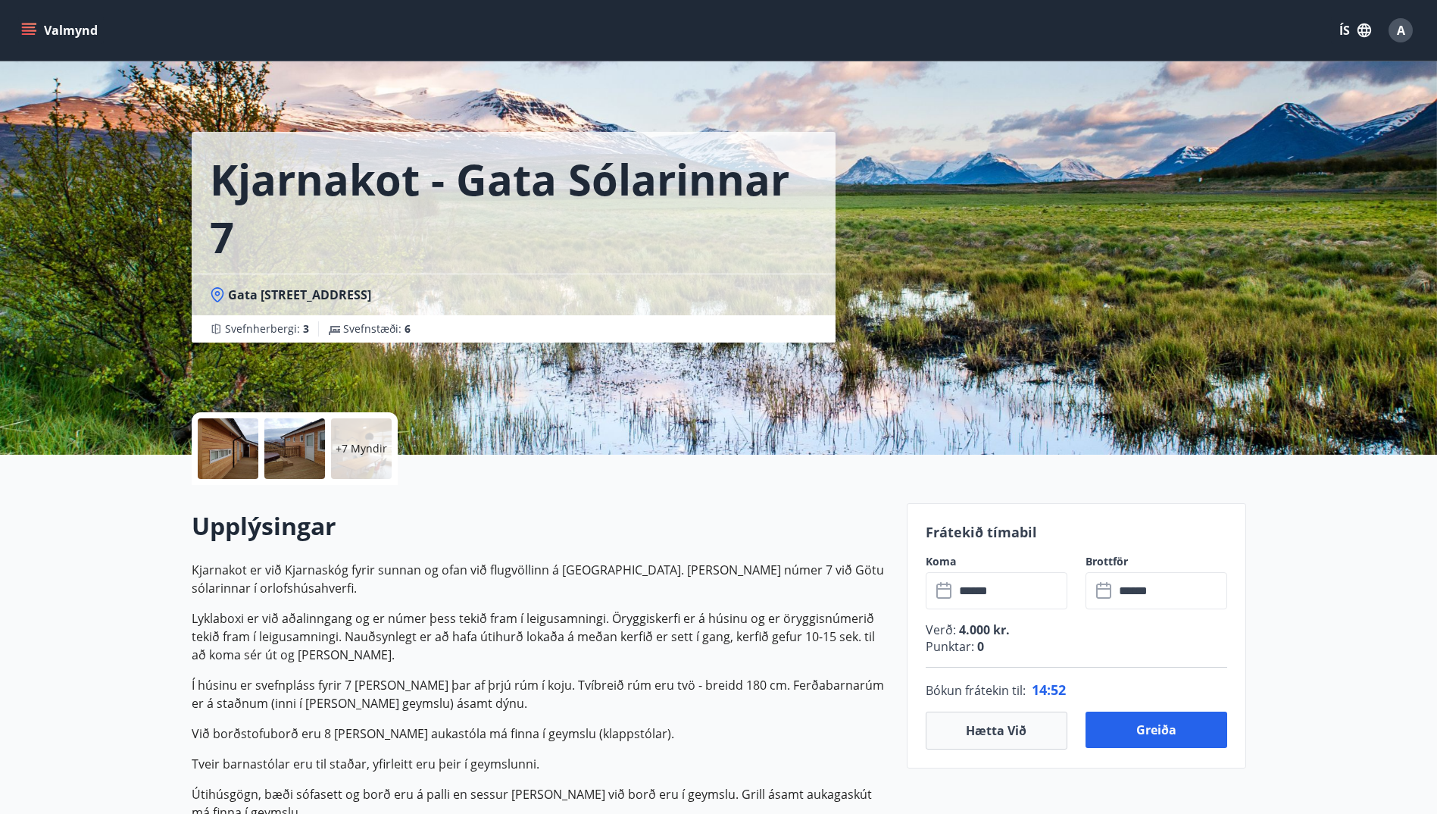
click at [357, 457] on div "+7 Myndir" at bounding box center [361, 448] width 61 height 61
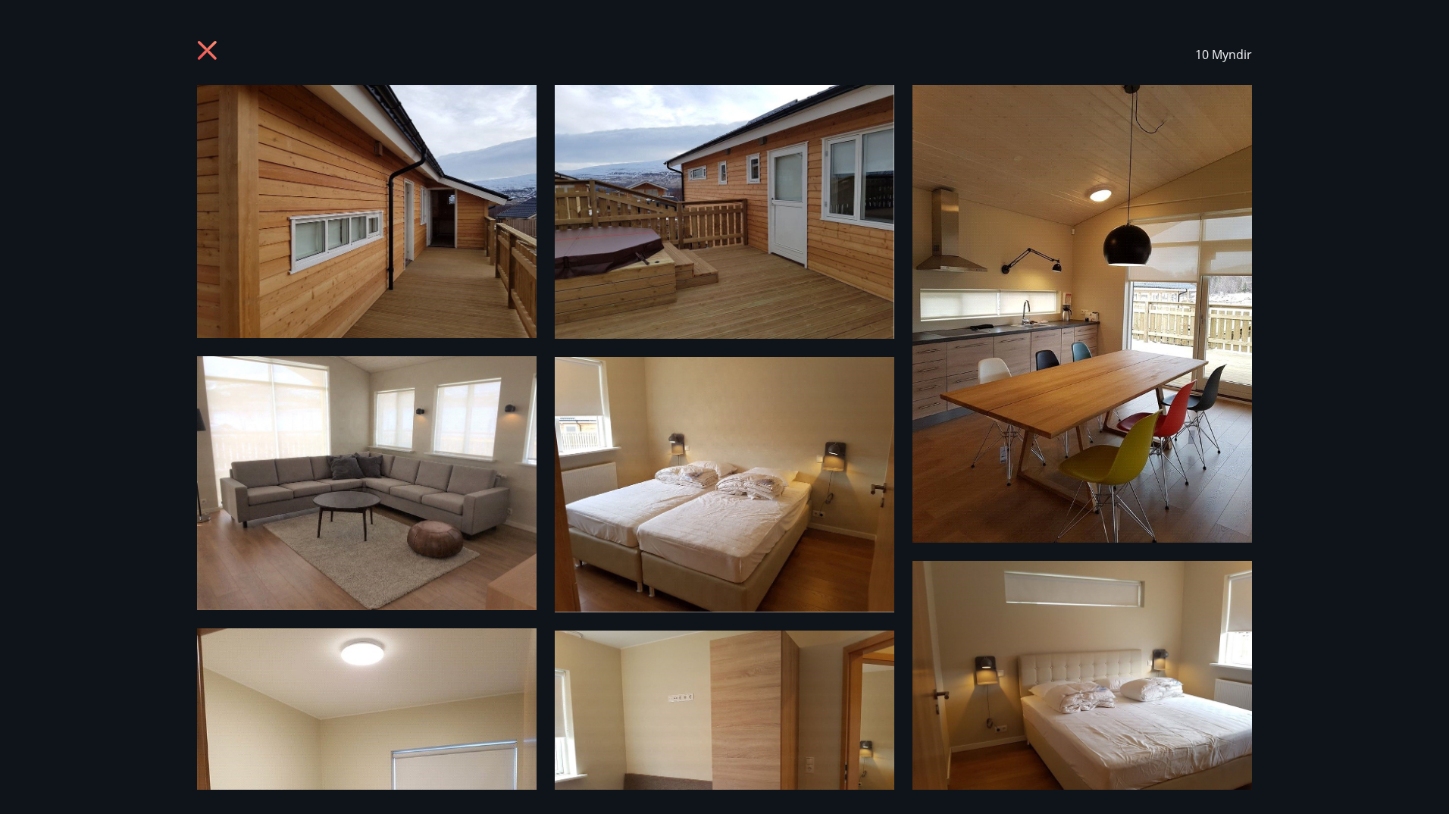
click at [202, 42] on icon at bounding box center [209, 52] width 24 height 24
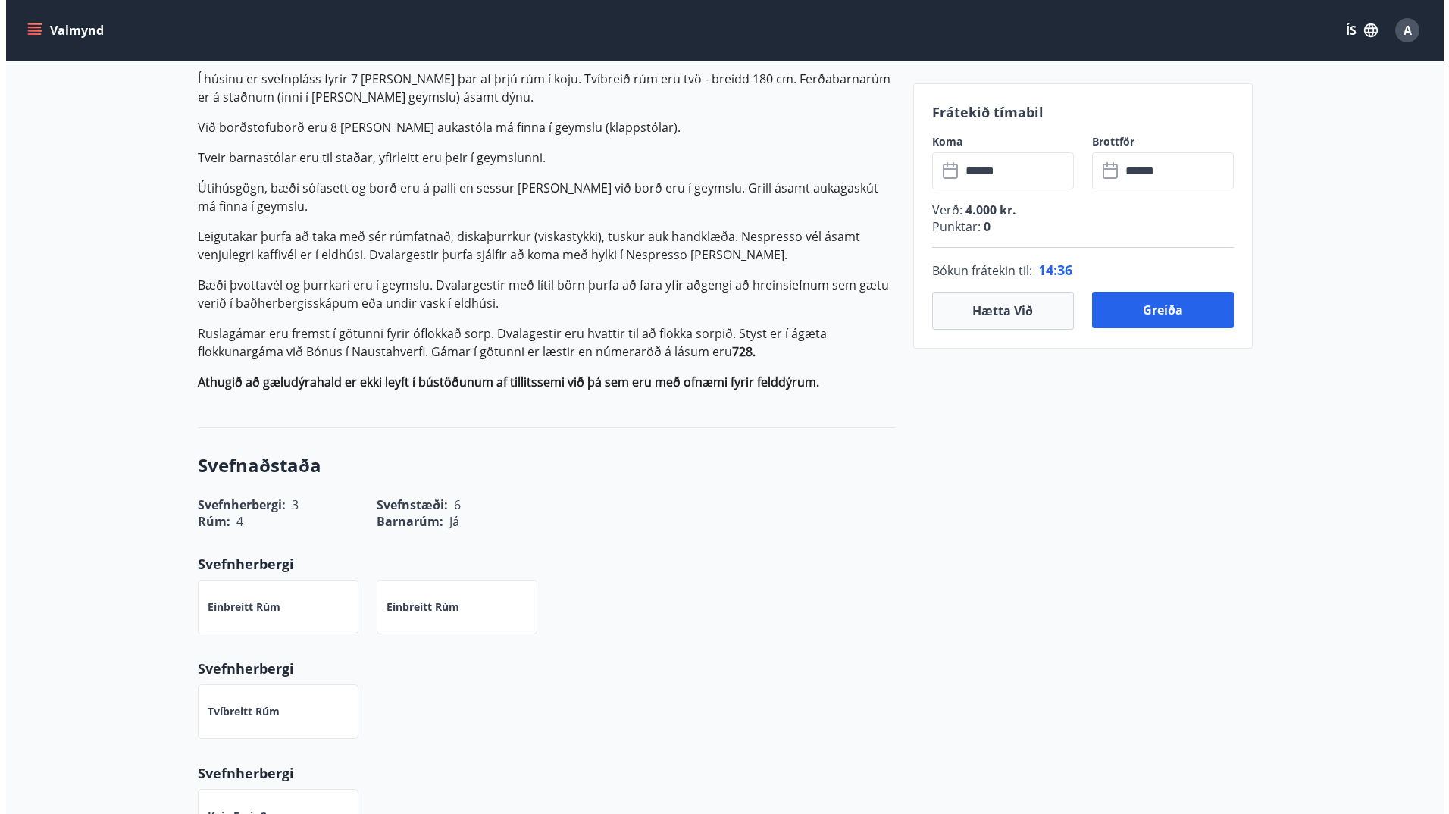
scroll to position [227, 0]
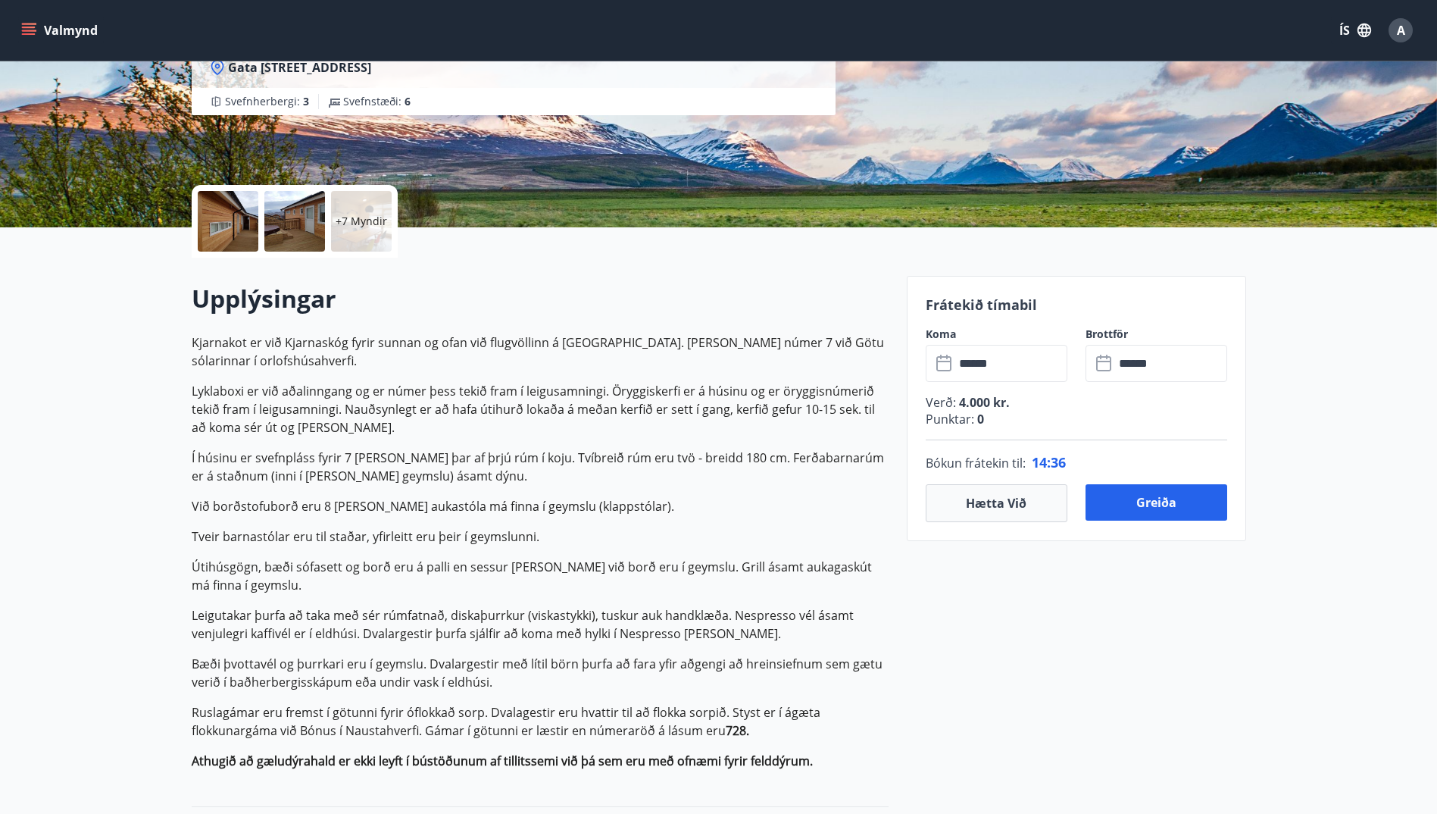
click at [348, 240] on div "+7 Myndir" at bounding box center [361, 221] width 61 height 61
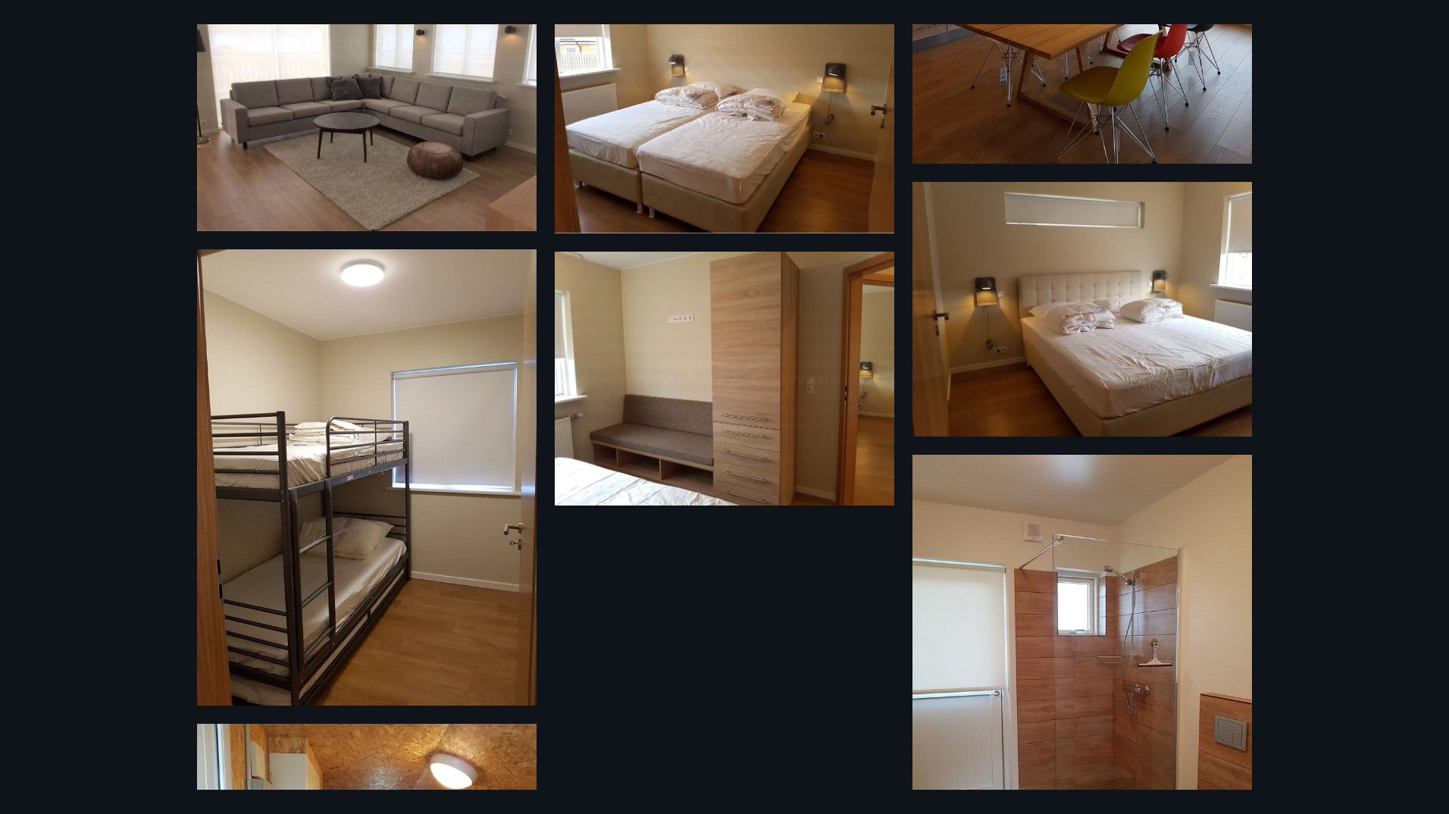
scroll to position [606, 0]
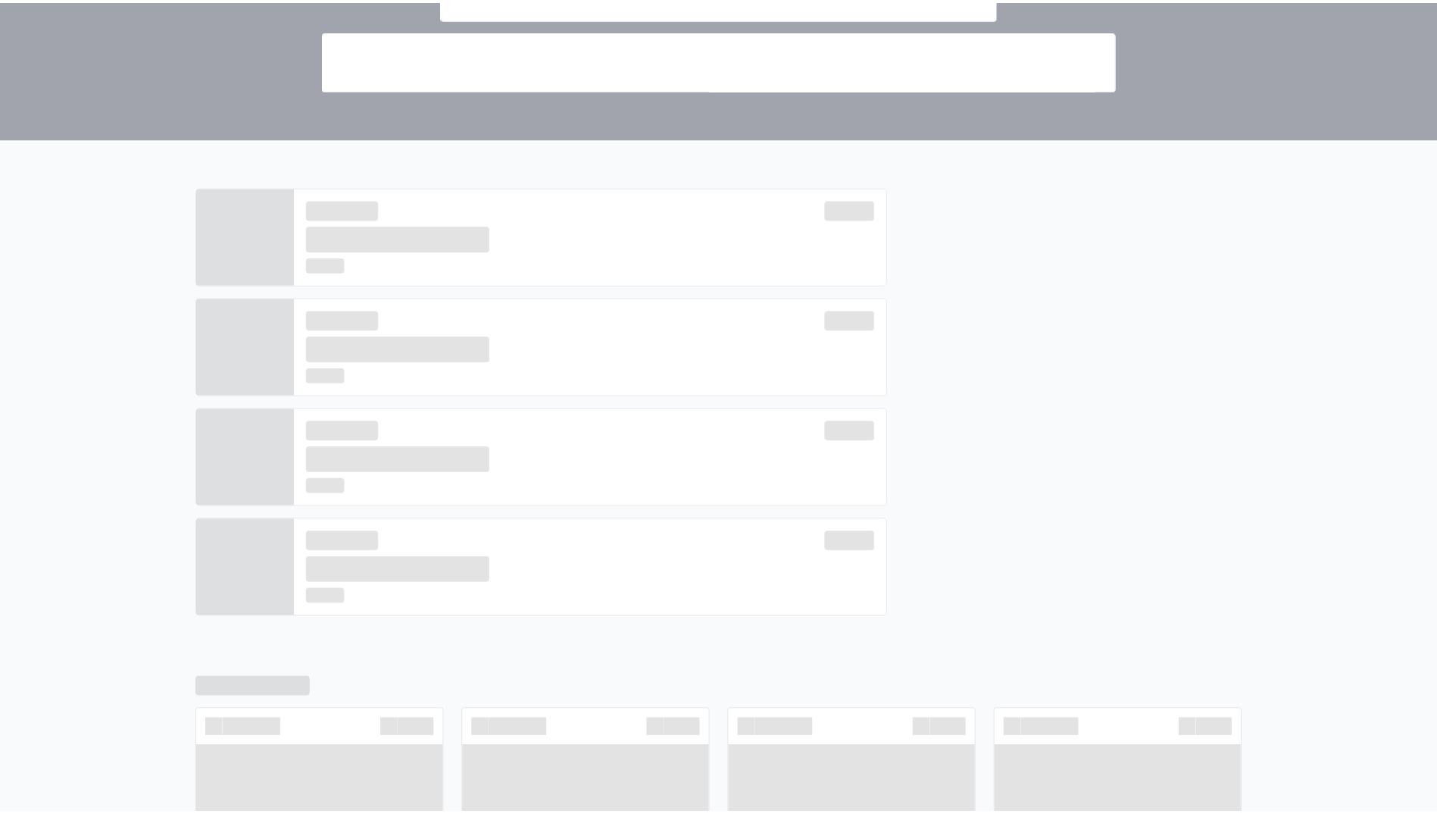
scroll to position [358, 0]
